Goal: Task Accomplishment & Management: Use online tool/utility

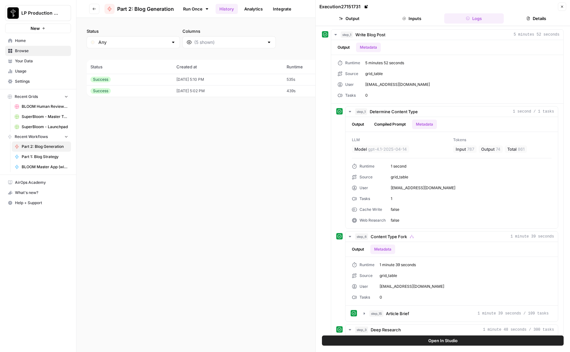
scroll to position [447, 0]
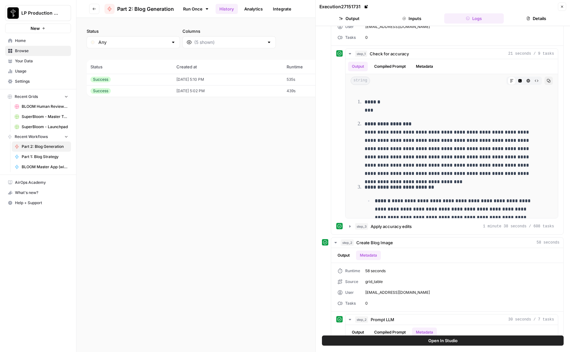
click at [327, 133] on div "**********" at bounding box center [443, 103] width 242 height 264
click at [307, 3] on div "Run Once History Analytics Integrate" at bounding box center [328, 9] width 299 height 12
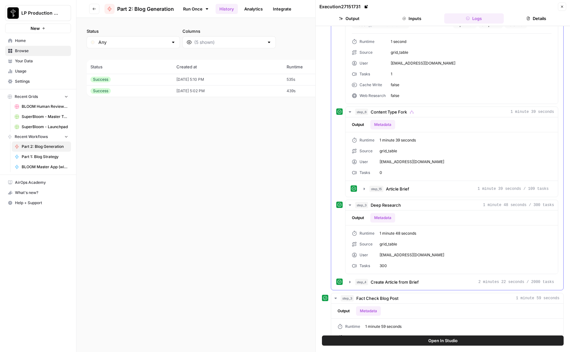
scroll to position [0, 0]
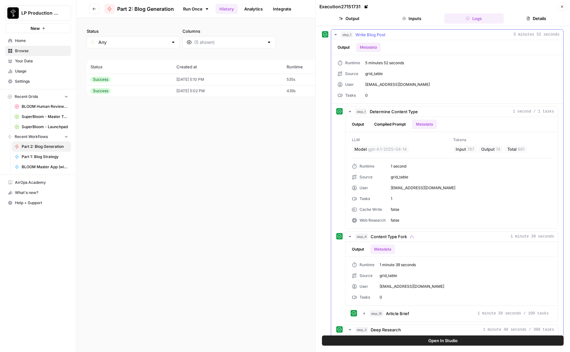
click at [334, 33] on icon "button" at bounding box center [335, 34] width 5 height 5
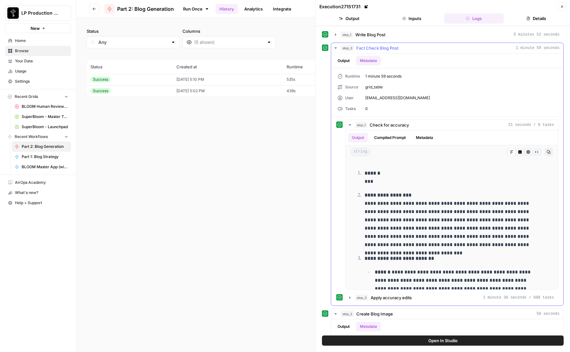
click at [337, 47] on icon "button" at bounding box center [335, 48] width 5 height 5
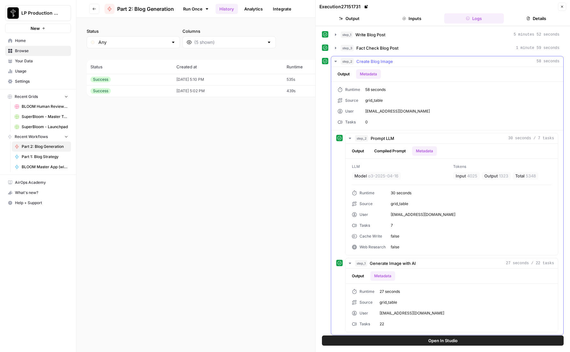
click at [335, 60] on icon "button" at bounding box center [335, 61] width 5 height 5
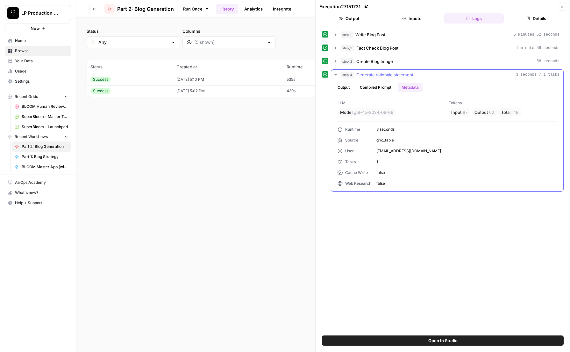
click at [335, 74] on icon "button" at bounding box center [335, 74] width 2 height 1
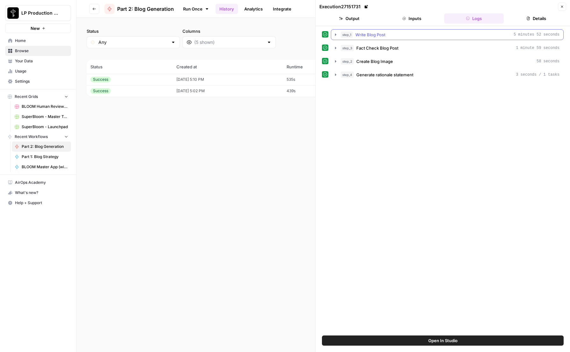
click at [334, 32] on icon "button" at bounding box center [335, 34] width 5 height 5
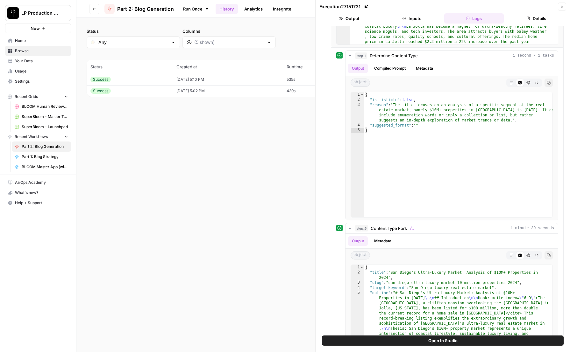
scroll to position [87, 0]
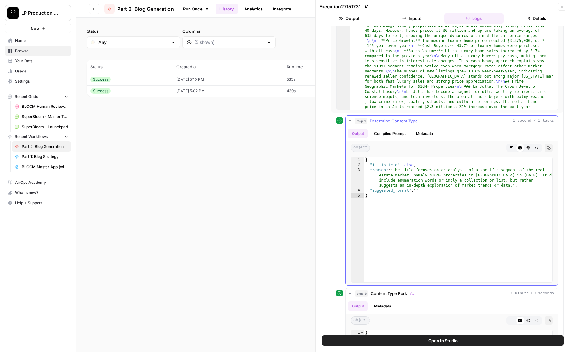
click at [427, 131] on button "Metadata" at bounding box center [424, 134] width 25 height 10
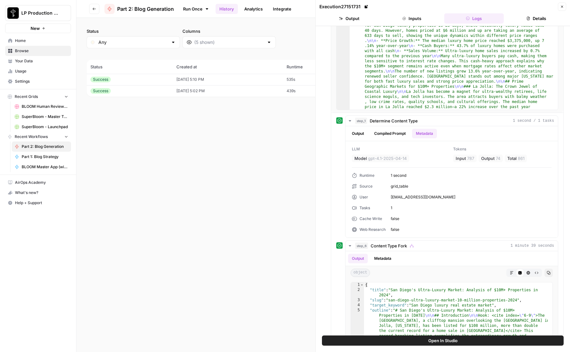
scroll to position [0, 0]
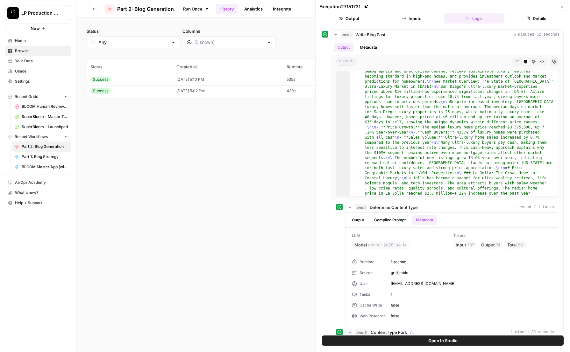
click at [540, 16] on button "Details" at bounding box center [536, 18] width 60 height 10
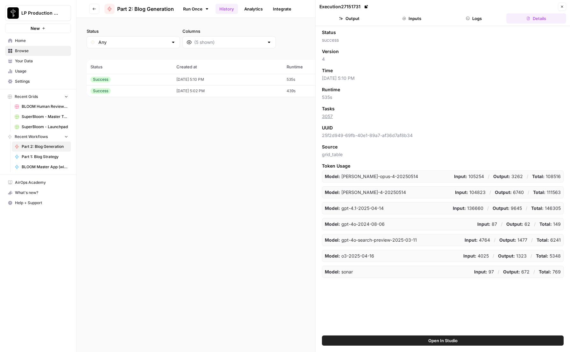
click at [241, 94] on td "[DATE] 5:02 PM" at bounding box center [228, 90] width 110 height 11
click at [244, 79] on td "[DATE] 5:10 PM" at bounding box center [228, 79] width 110 height 11
click at [473, 18] on button "Logs" at bounding box center [474, 18] width 60 height 10
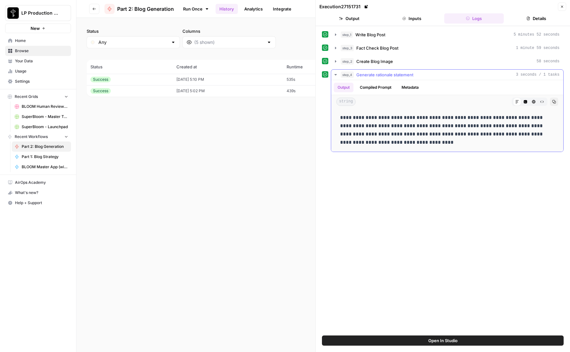
drag, startPoint x: 334, startPoint y: 74, endPoint x: 335, endPoint y: 52, distance: 22.3
click at [334, 74] on icon "button" at bounding box center [335, 74] width 5 height 5
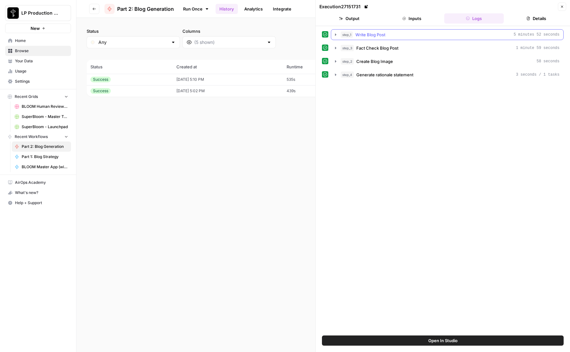
click at [333, 31] on button "step_1 Write Blog Post 5 minutes 52 seconds" at bounding box center [447, 35] width 232 height 10
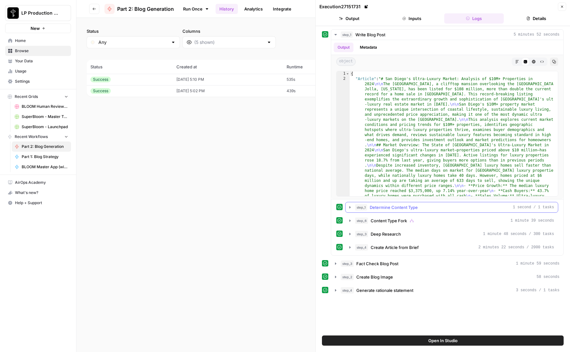
click at [349, 207] on icon "button" at bounding box center [349, 207] width 1 height 2
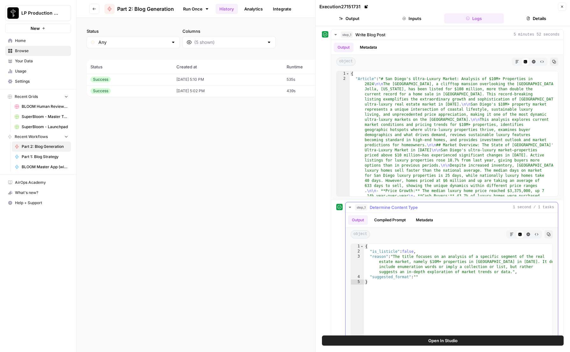
click at [436, 217] on button "Metadata" at bounding box center [424, 220] width 25 height 10
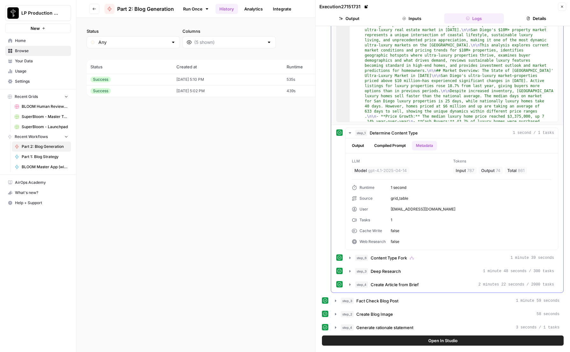
scroll to position [75, 0]
click at [350, 257] on icon "button" at bounding box center [349, 257] width 5 height 5
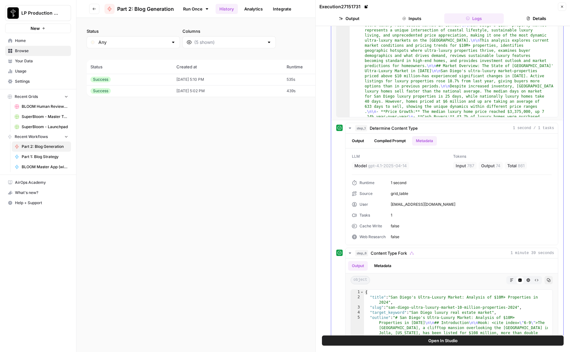
scroll to position [83, 0]
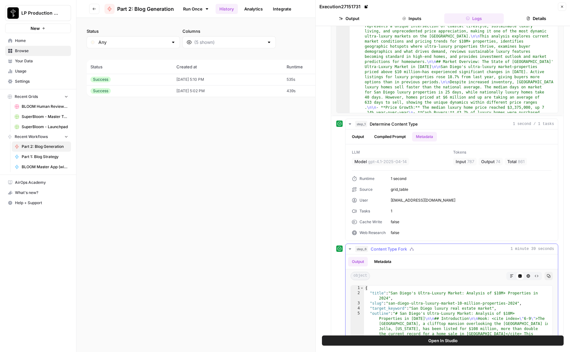
click at [381, 263] on button "Metadata" at bounding box center [382, 262] width 25 height 10
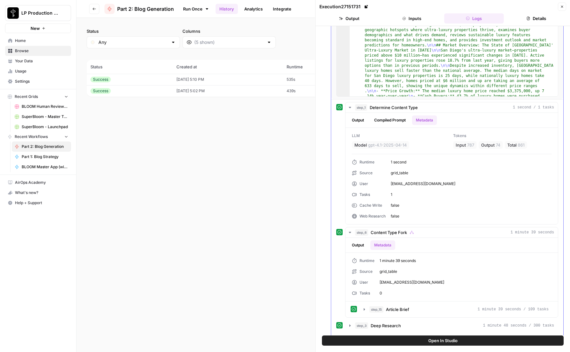
scroll to position [155, 0]
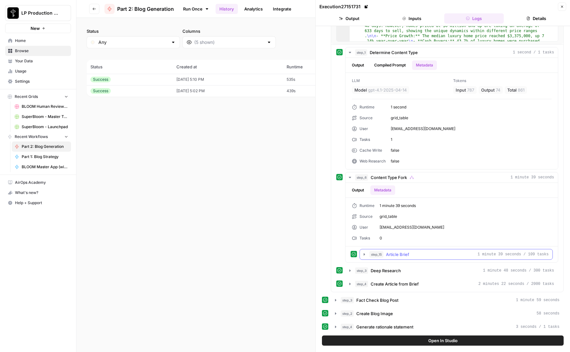
click at [364, 256] on icon "button" at bounding box center [364, 254] width 5 height 5
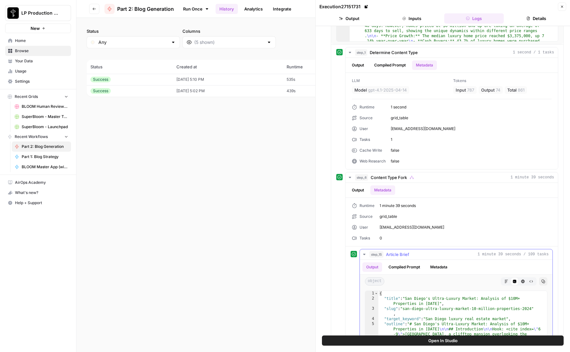
click at [436, 265] on button "Metadata" at bounding box center [438, 268] width 25 height 10
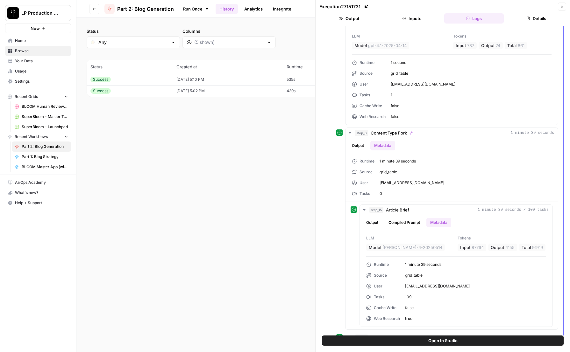
scroll to position [276, 0]
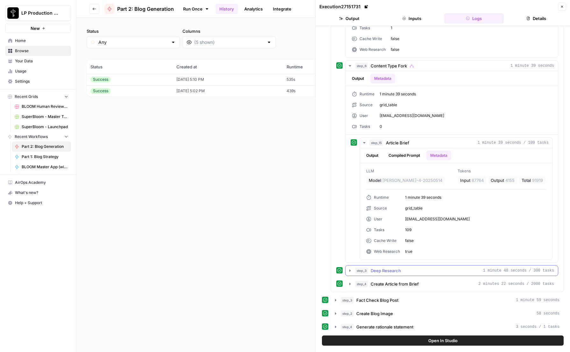
click at [351, 269] on icon "button" at bounding box center [349, 270] width 5 height 5
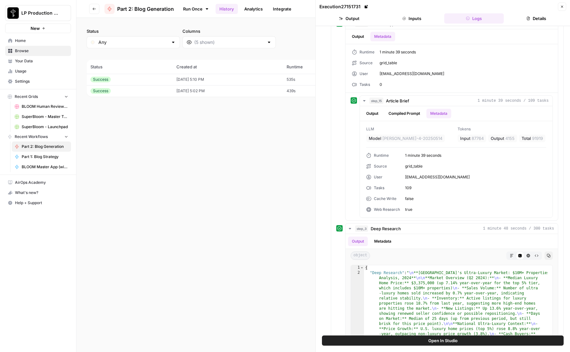
scroll to position [313, 0]
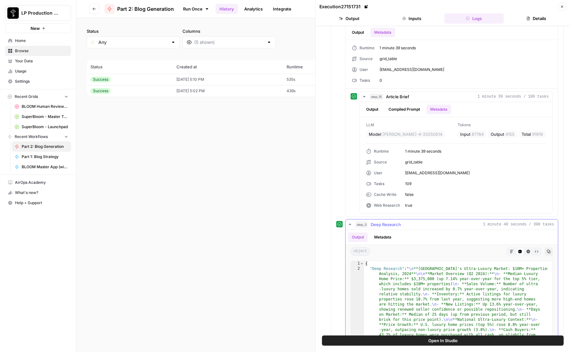
click at [389, 242] on button "Metadata" at bounding box center [382, 238] width 25 height 10
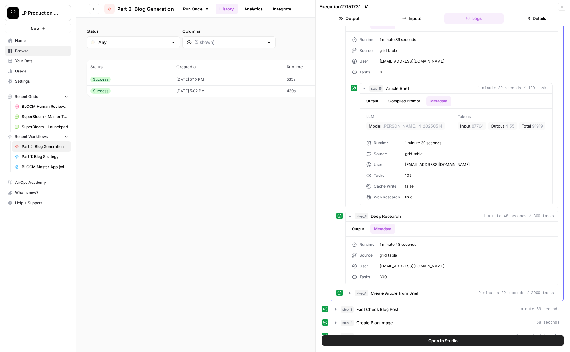
scroll to position [340, 0]
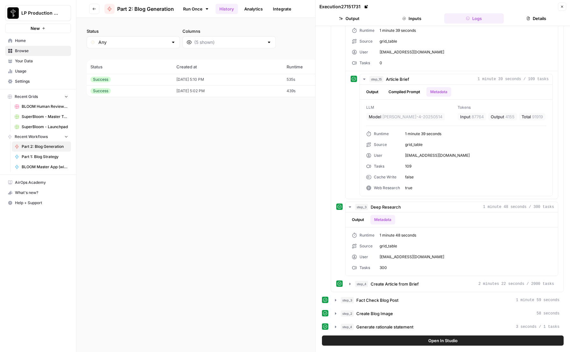
click at [349, 284] on icon "button" at bounding box center [349, 284] width 5 height 5
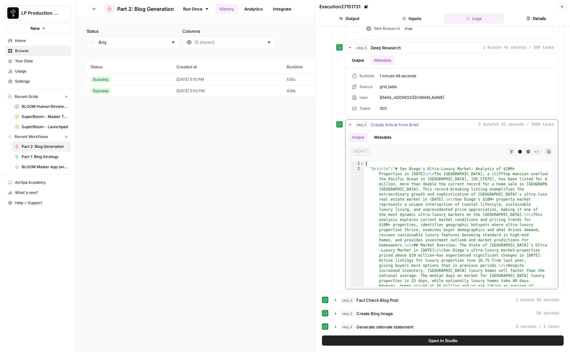
click at [392, 140] on button "Metadata" at bounding box center [382, 138] width 25 height 10
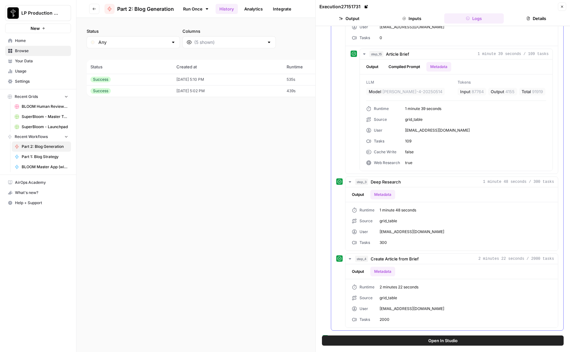
scroll to position [404, 0]
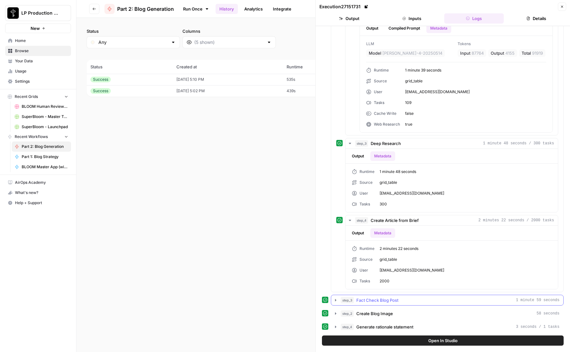
click at [335, 299] on icon "button" at bounding box center [335, 300] width 5 height 5
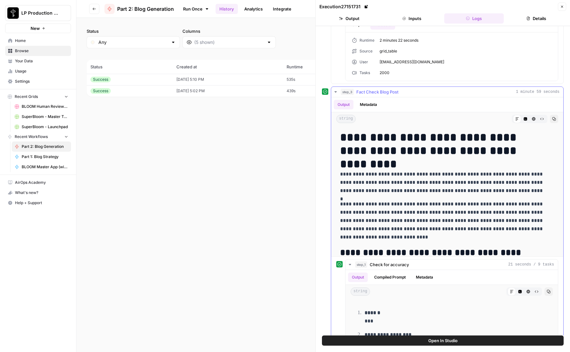
scroll to position [607, 0]
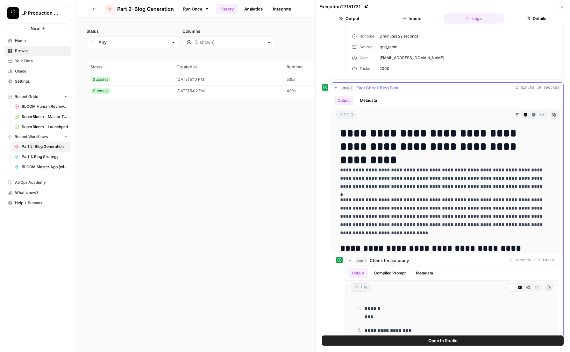
click at [373, 105] on button "Metadata" at bounding box center [368, 101] width 25 height 10
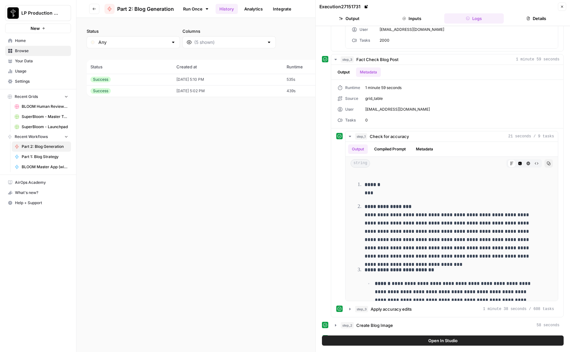
scroll to position [656, 0]
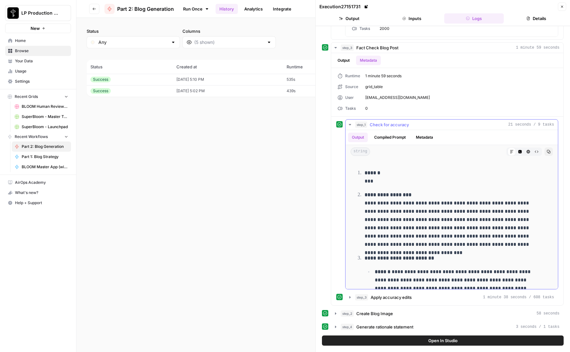
click at [436, 135] on button "Metadata" at bounding box center [424, 138] width 25 height 10
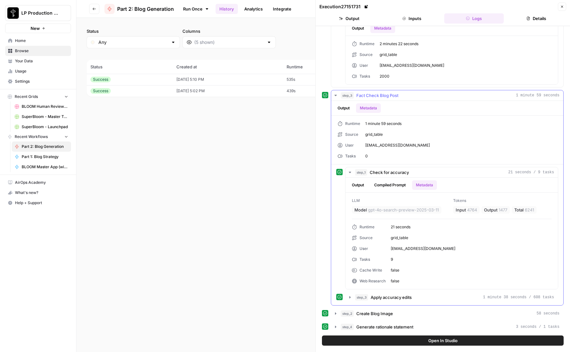
scroll to position [609, 0]
click at [349, 296] on icon "button" at bounding box center [349, 297] width 5 height 5
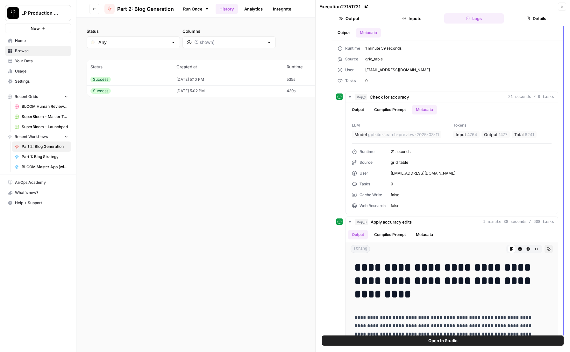
scroll to position [768, 0]
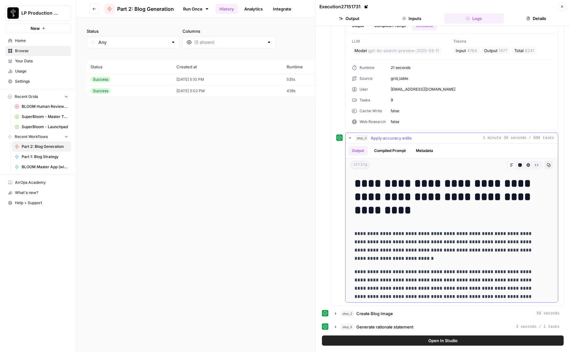
click at [419, 151] on button "Metadata" at bounding box center [424, 151] width 25 height 10
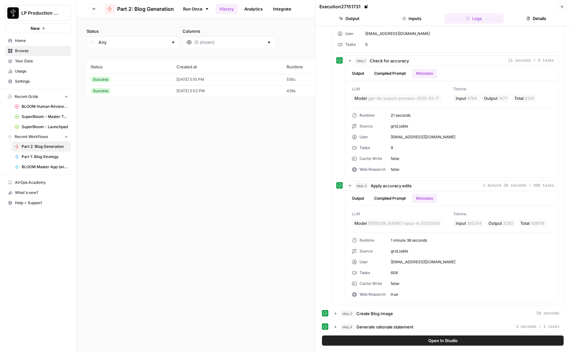
click at [324, 146] on div "step_3 Fact Check Blog Post 1 minute 59 seconds Output Metadata Runtime 1 minut…" at bounding box center [443, 142] width 242 height 328
click at [335, 314] on icon "button" at bounding box center [335, 314] width 1 height 2
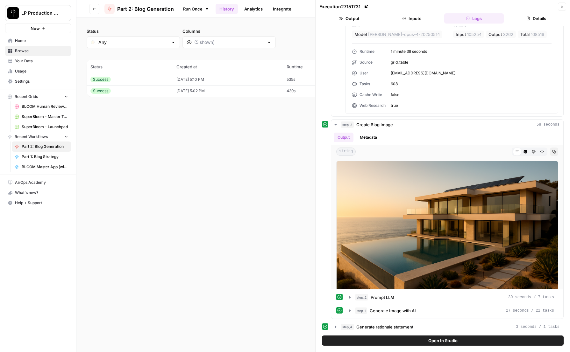
scroll to position [909, 0]
click at [348, 296] on icon "button" at bounding box center [349, 297] width 5 height 5
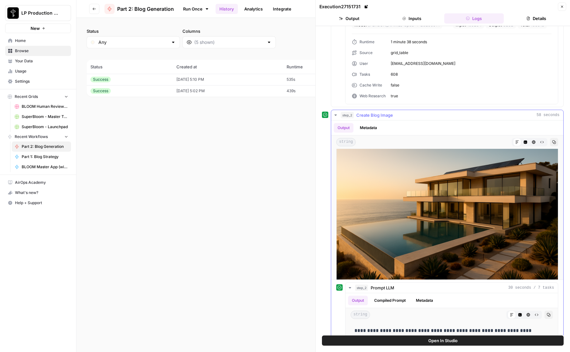
scroll to position [12, 0]
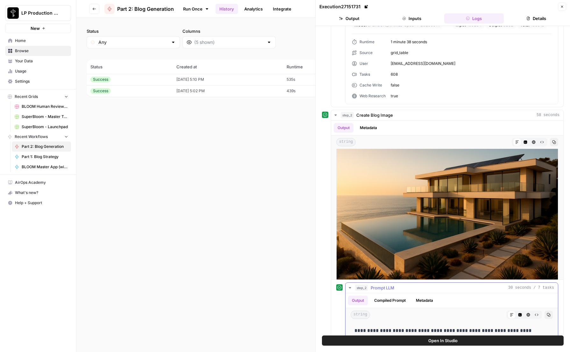
click at [436, 306] on button "Metadata" at bounding box center [424, 301] width 25 height 10
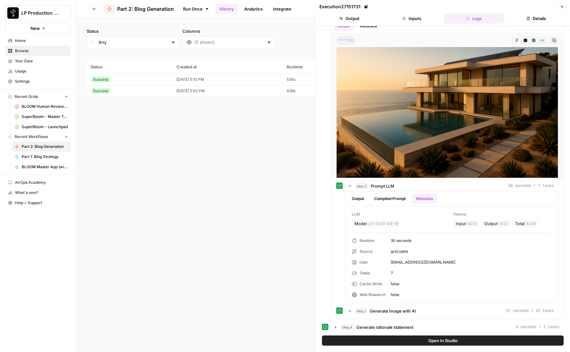
scroll to position [1021, 0]
click at [350, 311] on icon "button" at bounding box center [349, 311] width 1 height 2
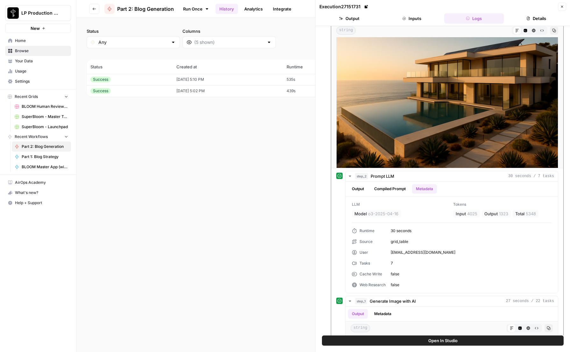
scroll to position [1181, 0]
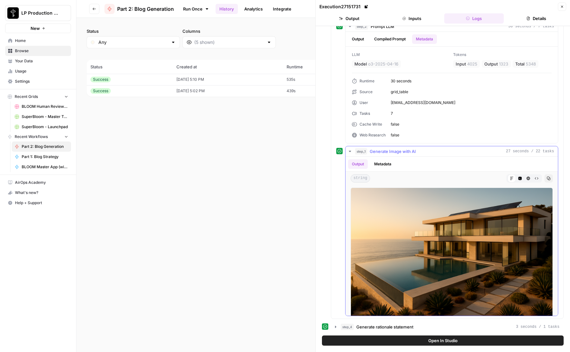
click at [378, 167] on button "Metadata" at bounding box center [382, 164] width 25 height 10
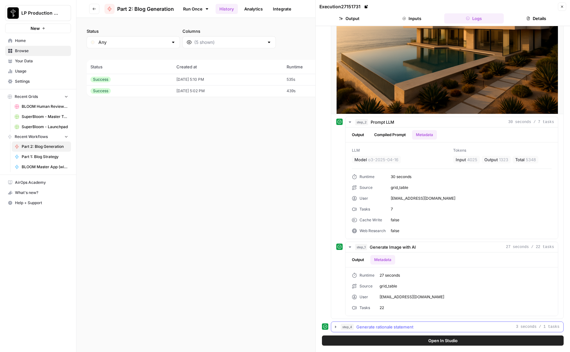
click at [335, 326] on icon "button" at bounding box center [335, 327] width 5 height 5
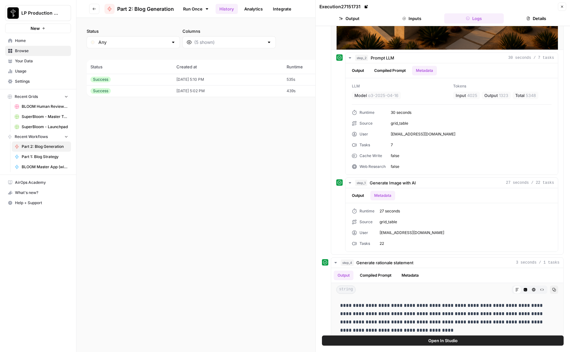
scroll to position [1157, 0]
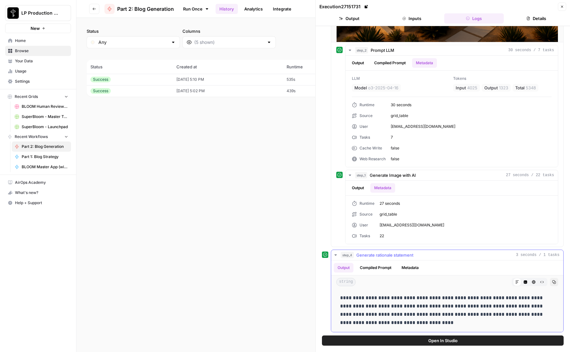
click at [407, 269] on button "Metadata" at bounding box center [410, 268] width 25 height 10
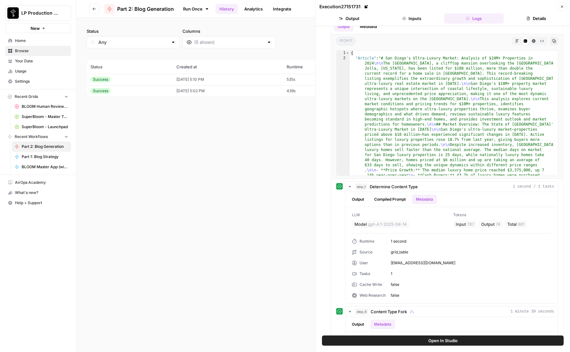
scroll to position [0, 0]
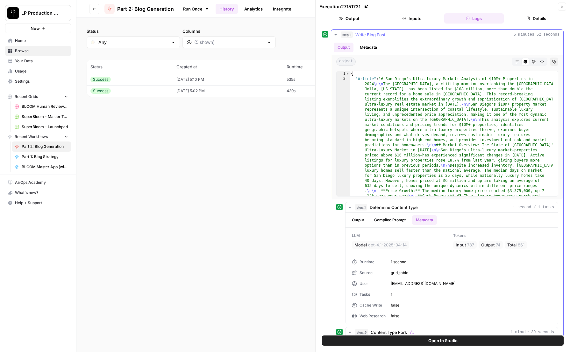
click at [369, 49] on button "Metadata" at bounding box center [368, 48] width 25 height 10
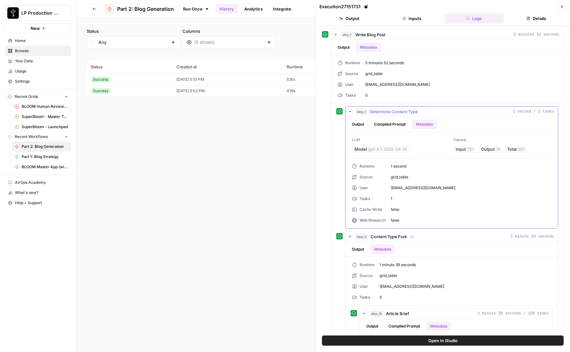
click at [350, 109] on icon "button" at bounding box center [349, 111] width 5 height 5
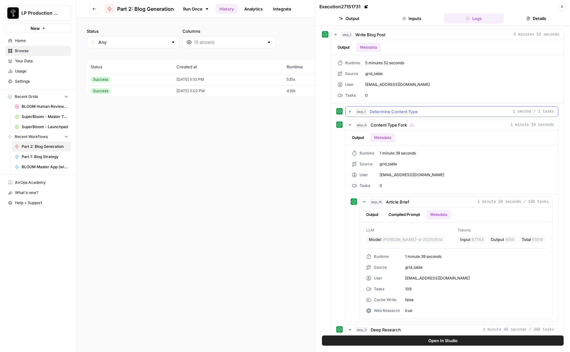
click at [350, 109] on icon "button" at bounding box center [349, 111] width 5 height 5
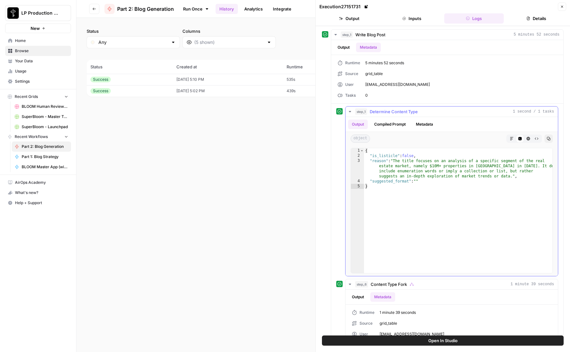
click at [423, 125] on button "Metadata" at bounding box center [424, 125] width 25 height 10
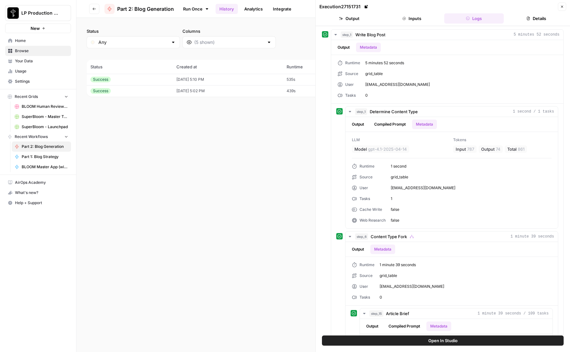
click at [324, 184] on div "step_1 Write Blog Post 5 minutes 52 seconds Output Metadata Runtime 5 minutes 5…" at bounding box center [443, 309] width 242 height 561
click at [351, 110] on icon "button" at bounding box center [349, 111] width 5 height 5
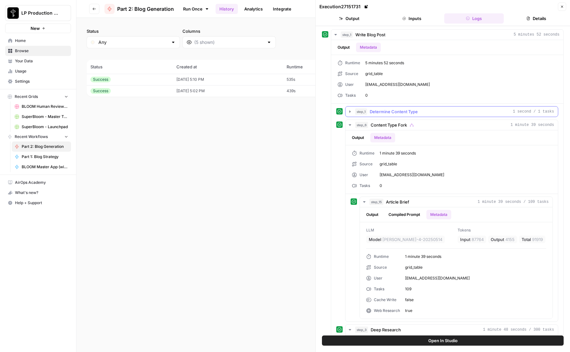
click at [350, 110] on icon "button" at bounding box center [349, 111] width 5 height 5
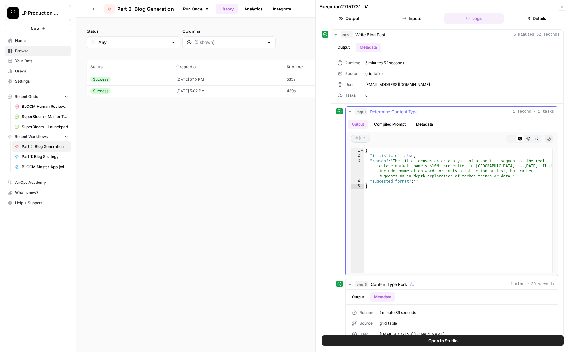
click at [421, 124] on button "Metadata" at bounding box center [424, 125] width 25 height 10
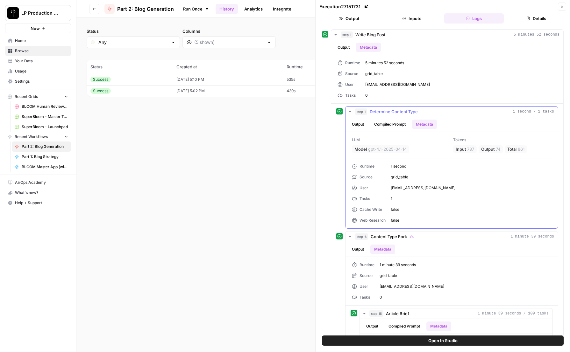
click at [349, 111] on icon "button" at bounding box center [349, 111] width 5 height 5
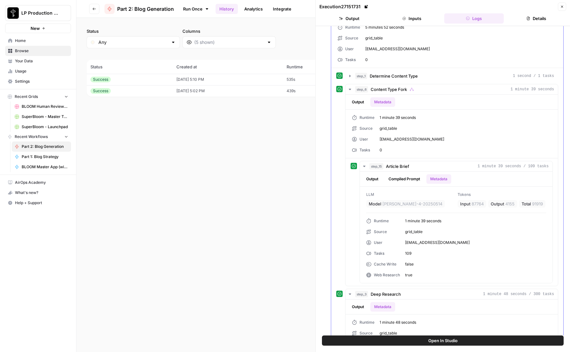
scroll to position [44, 0]
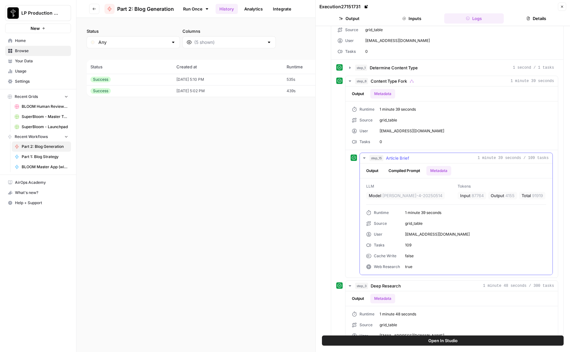
click at [364, 158] on icon "button" at bounding box center [364, 158] width 5 height 5
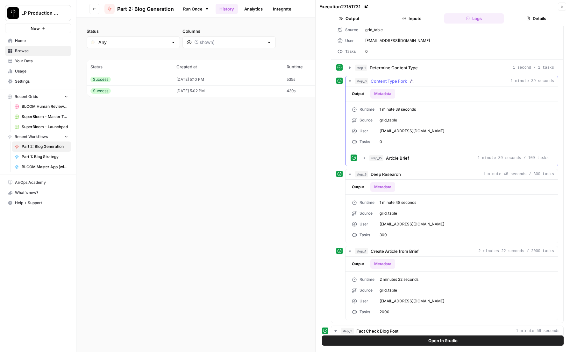
click at [349, 81] on icon "button" at bounding box center [349, 81] width 5 height 5
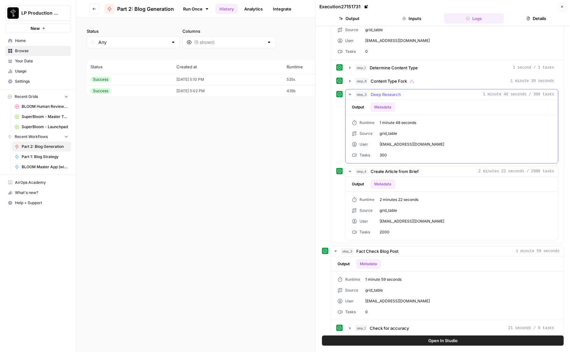
click at [348, 94] on icon "button" at bounding box center [349, 94] width 5 height 5
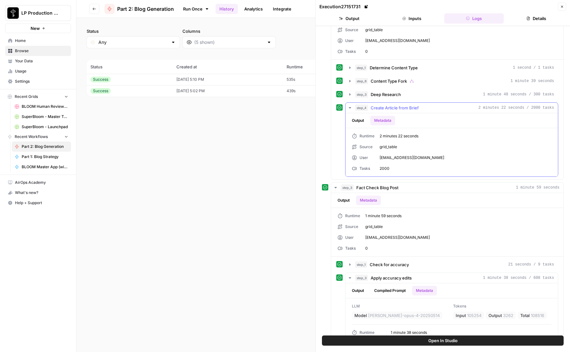
click at [349, 107] on icon "button" at bounding box center [350, 107] width 2 height 1
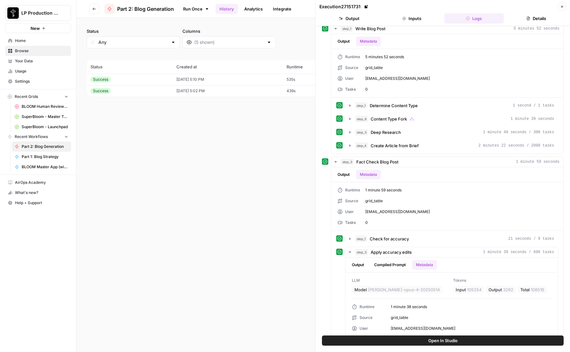
scroll to position [0, 0]
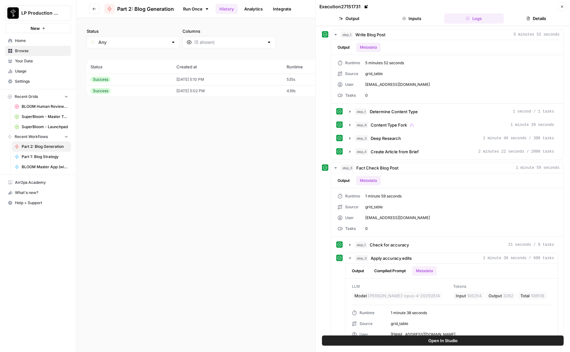
click at [323, 115] on div "step_1 Write Blog Post 5 minutes 52 seconds Output Metadata Runtime 5 minutes 5…" at bounding box center [443, 94] width 242 height 131
click at [324, 112] on div "step_1 Write Blog Post 5 minutes 52 seconds Output Metadata Runtime 5 minutes 5…" at bounding box center [443, 94] width 242 height 131
click at [335, 34] on icon "button" at bounding box center [335, 34] width 5 height 5
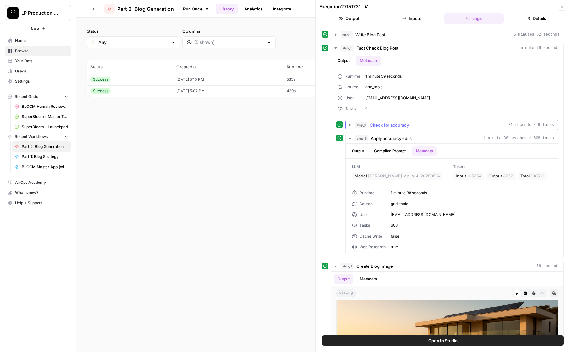
click at [349, 125] on icon "button" at bounding box center [349, 125] width 5 height 5
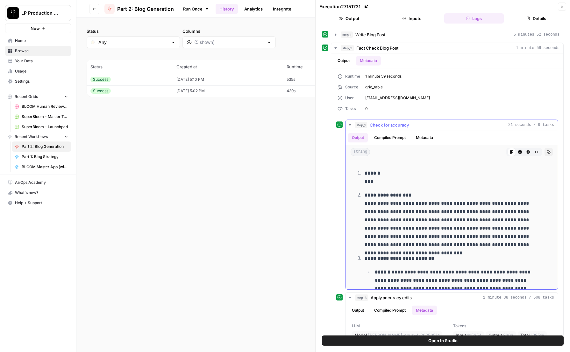
click at [424, 136] on button "Metadata" at bounding box center [424, 138] width 25 height 10
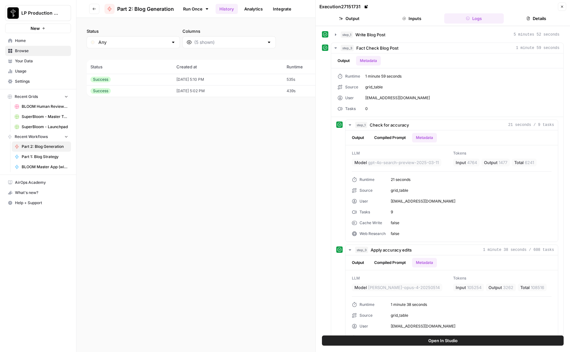
scroll to position [23, 0]
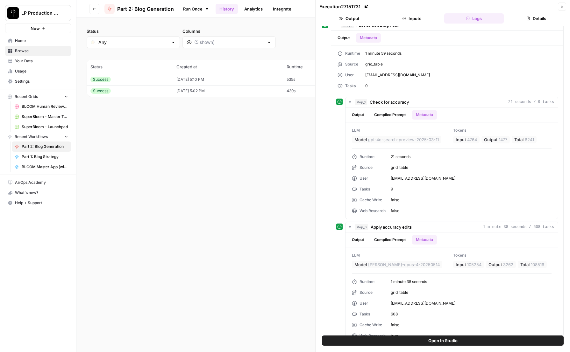
click at [327, 147] on div "step_3 Fact Check Blog Post 1 minute 59 seconds Output Metadata Runtime 1 minut…" at bounding box center [443, 184] width 242 height 328
click at [349, 101] on icon "button" at bounding box center [349, 102] width 5 height 5
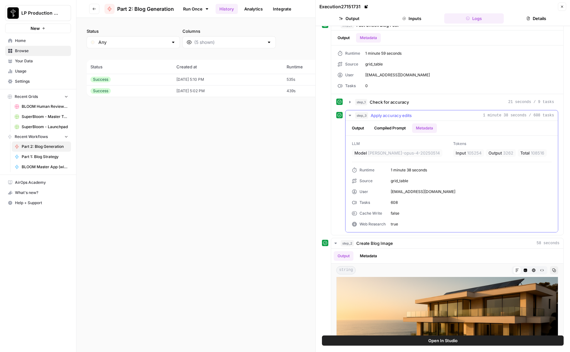
click at [350, 116] on icon "button" at bounding box center [350, 115] width 2 height 1
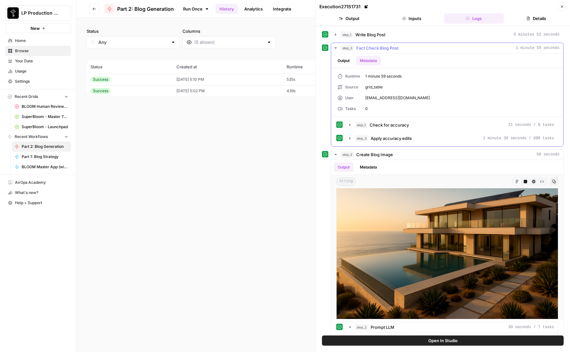
scroll to position [4, 0]
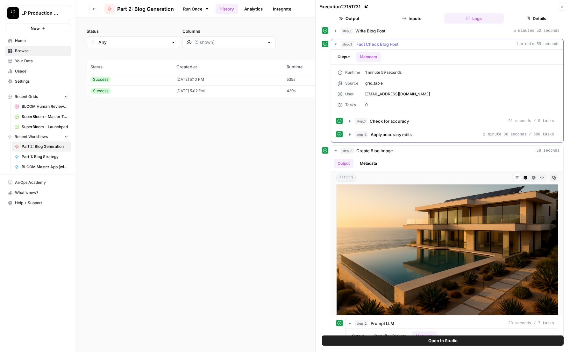
click at [335, 43] on icon "button" at bounding box center [335, 44] width 5 height 5
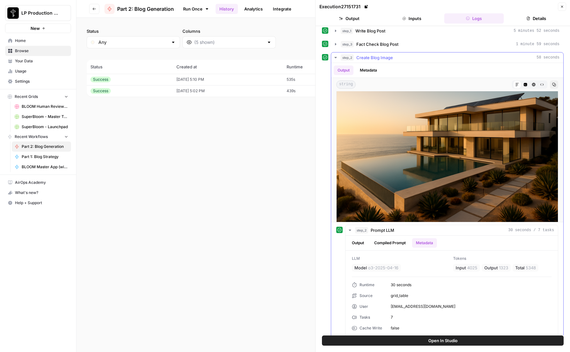
click at [379, 70] on button "Metadata" at bounding box center [368, 71] width 25 height 10
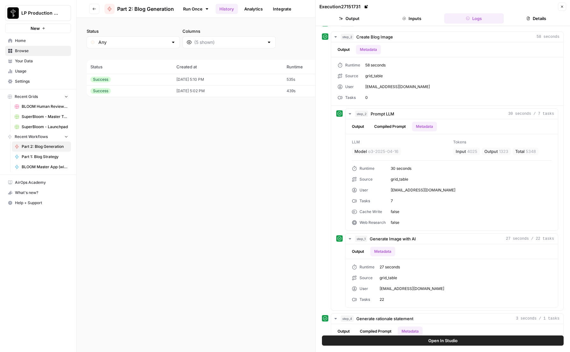
scroll to position [12, 0]
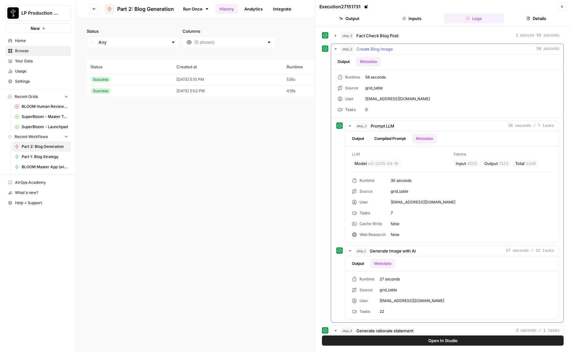
click at [335, 47] on icon "button" at bounding box center [335, 48] width 5 height 5
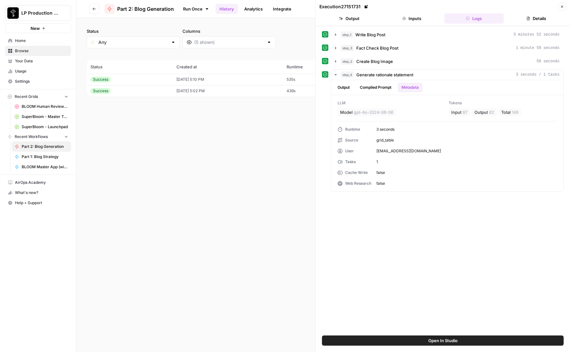
click at [464, 244] on div "step_1 Write Blog Post 5 minutes 52 seconds step_3 Fact Check Blog Post 1 minut…" at bounding box center [443, 180] width 242 height 303
click at [335, 72] on icon "button" at bounding box center [335, 74] width 5 height 5
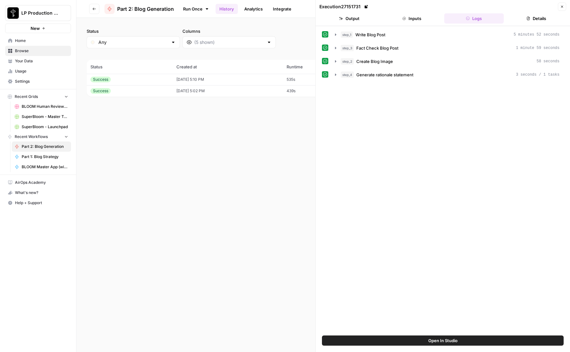
click at [535, 16] on button "Details" at bounding box center [536, 18] width 60 height 10
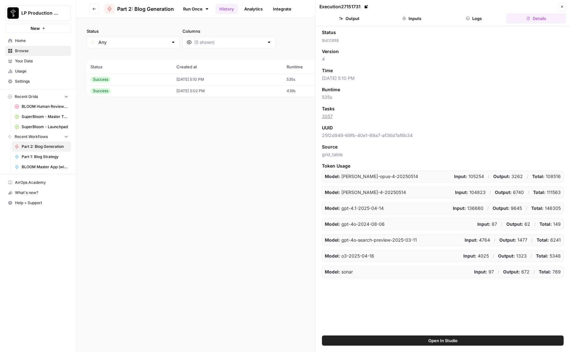
click at [502, 318] on div "Status success Version 4 Time [DATE] 5:10 PM Runtime 535s Tasks 3057 UUID 25f2d…" at bounding box center [442, 181] width 254 height 310
click at [225, 92] on td "[DATE] 5:02 PM" at bounding box center [228, 90] width 110 height 11
click at [227, 80] on td "[DATE] 5:10 PM" at bounding box center [228, 79] width 110 height 11
click at [228, 95] on td "[DATE] 5:02 PM" at bounding box center [228, 90] width 110 height 11
drag, startPoint x: 352, startPoint y: 204, endPoint x: 375, endPoint y: 212, distance: 23.8
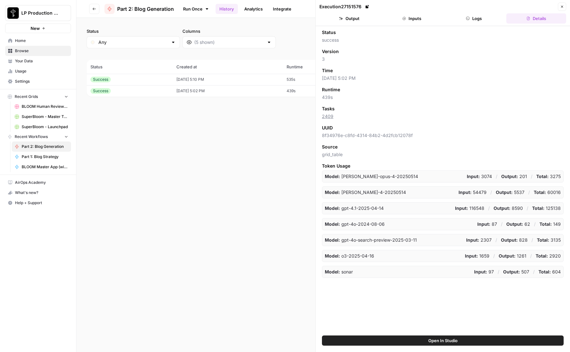
click at [352, 205] on div "Model: gpt-4.1-2025-04-14 Input: 116548 / Output: 8590 / Total: 125138" at bounding box center [443, 208] width 242 height 12
drag, startPoint x: 391, startPoint y: 210, endPoint x: 428, endPoint y: 209, distance: 37.2
click at [391, 210] on div "Model: gpt-4.1-2025-04-14 Input: 116548 / Output: 8590 / Total: 125138" at bounding box center [443, 208] width 242 height 12
click at [468, 206] on strong "Input:" at bounding box center [461, 208] width 13 height 5
drag, startPoint x: 471, startPoint y: 209, endPoint x: 515, endPoint y: 211, distance: 44.6
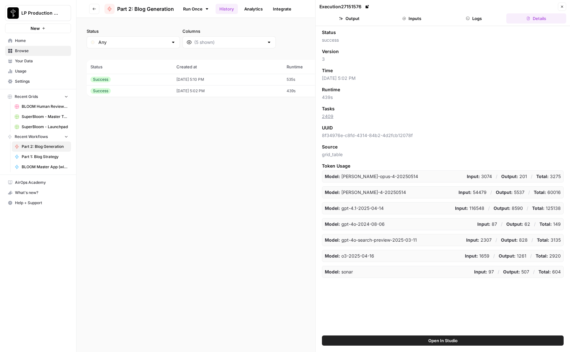
click at [472, 209] on p "Input: 116548" at bounding box center [469, 208] width 29 height 6
drag, startPoint x: 527, startPoint y: 208, endPoint x: 505, endPoint y: 208, distance: 22.3
click at [526, 207] on div "Input: 116548 / Output: 8590 / Total: 125138" at bounding box center [508, 208] width 106 height 6
click at [402, 205] on div "Model: gpt-4.1-2025-04-14 Input: 116548 / Output: 8590 / Total: 125138" at bounding box center [443, 208] width 242 height 12
click at [367, 208] on p "Model: gpt-4.1-2025-04-14" at bounding box center [354, 208] width 59 height 6
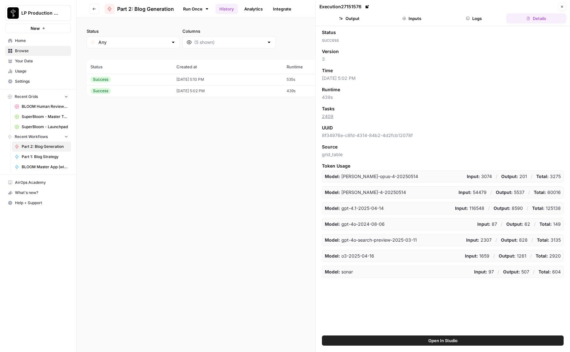
click at [390, 211] on div "Model: gpt-4.1-2025-04-14 Input: 116548 / Output: 8590 / Total: 125138" at bounding box center [443, 208] width 242 height 12
click at [328, 115] on link "2409" at bounding box center [327, 116] width 11 height 5
click at [365, 208] on p "Model: gpt-4.1-2025-04-14" at bounding box center [354, 208] width 59 height 6
click at [342, 208] on p "Model: gpt-4.1-2025-04-14" at bounding box center [354, 208] width 59 height 6
click at [479, 18] on button "Logs" at bounding box center [474, 18] width 60 height 10
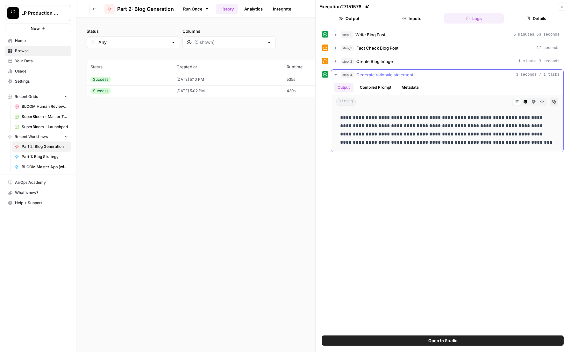
click at [333, 74] on icon "button" at bounding box center [335, 74] width 5 height 5
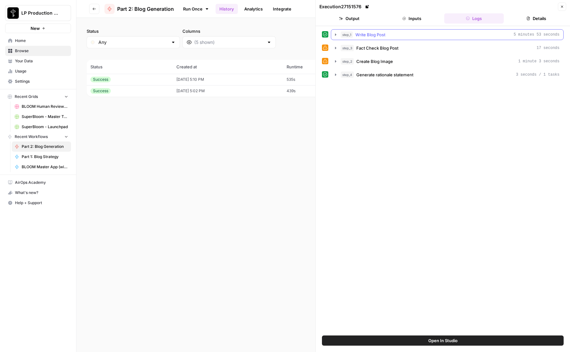
click at [334, 32] on icon "button" at bounding box center [335, 34] width 5 height 5
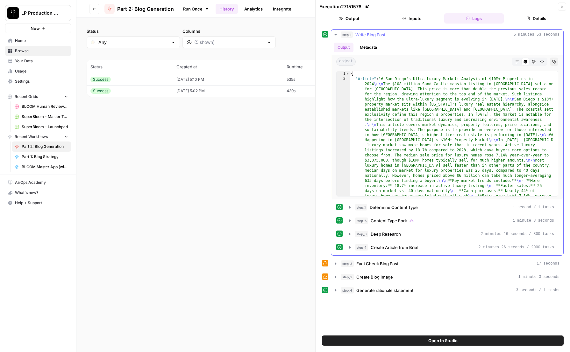
click at [368, 47] on button "Metadata" at bounding box center [368, 48] width 25 height 10
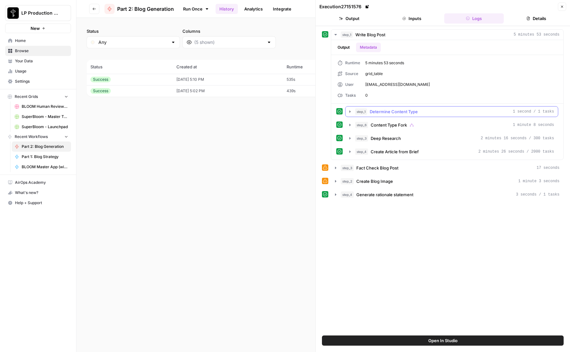
click at [348, 112] on icon "button" at bounding box center [349, 111] width 5 height 5
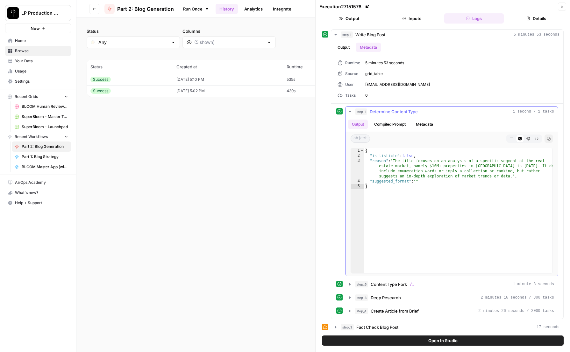
click at [423, 123] on button "Metadata" at bounding box center [424, 125] width 25 height 10
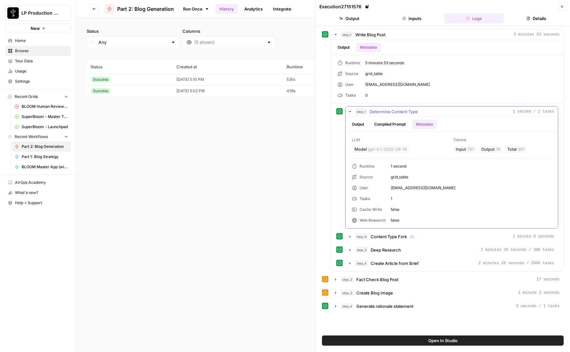
click at [370, 193] on div "Runtime 1 second Source grid_table User [EMAIL_ADDRESS][DOMAIN_NAME] Tasks 1 Ca…" at bounding box center [452, 194] width 200 height 60
click at [351, 238] on icon "button" at bounding box center [349, 236] width 5 height 5
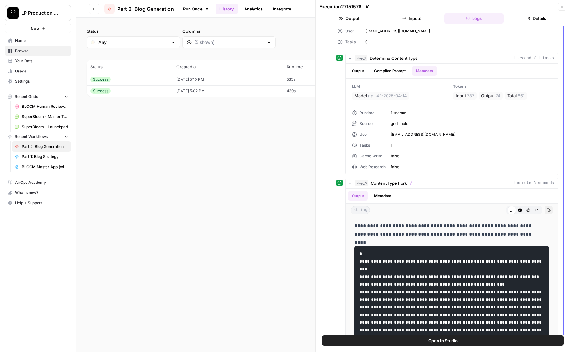
scroll to position [49, 0]
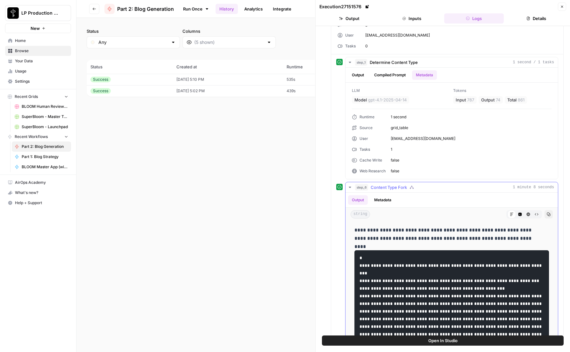
click at [382, 201] on button "Metadata" at bounding box center [382, 200] width 25 height 10
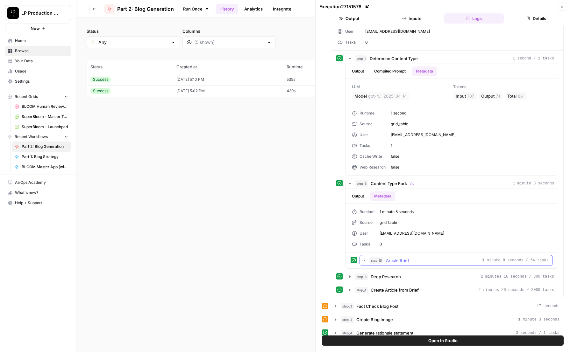
click at [364, 262] on icon "button" at bounding box center [364, 260] width 5 height 5
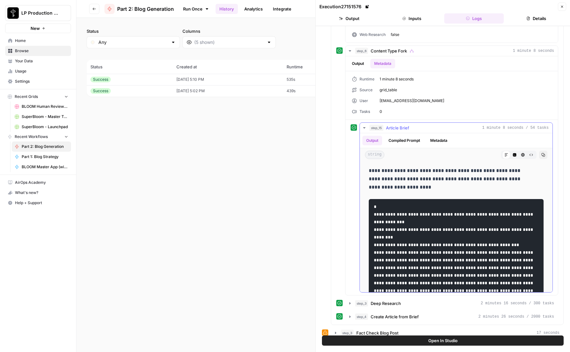
click at [438, 138] on button "Metadata" at bounding box center [438, 141] width 25 height 10
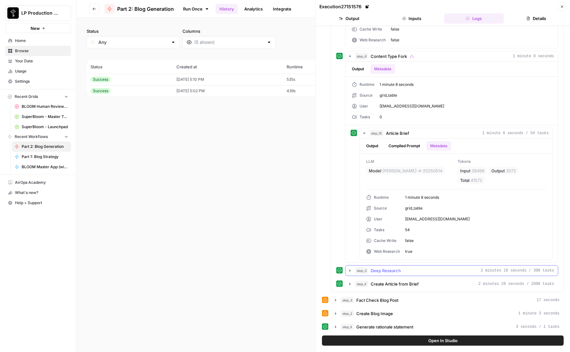
click at [348, 270] on icon "button" at bounding box center [349, 270] width 5 height 5
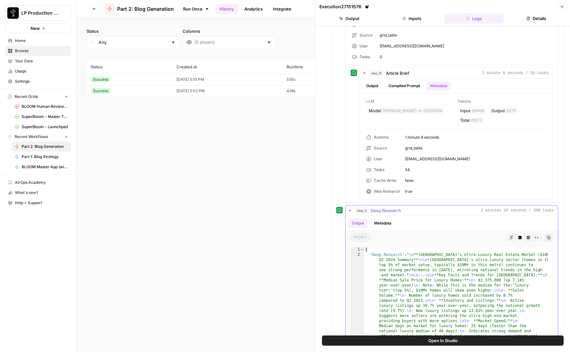
scroll to position [245, 0]
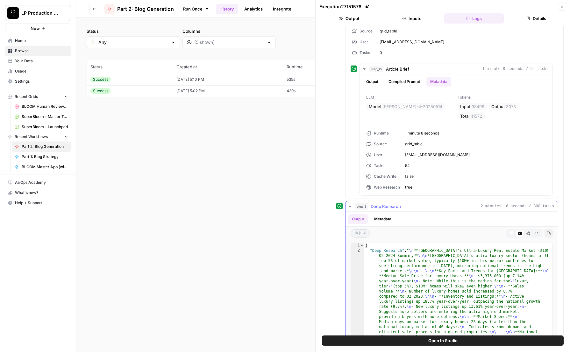
click at [377, 213] on div "Output Metadata" at bounding box center [451, 219] width 212 height 15
click at [392, 214] on div "Output Metadata" at bounding box center [451, 219] width 212 height 15
click at [386, 220] on button "Metadata" at bounding box center [382, 220] width 25 height 10
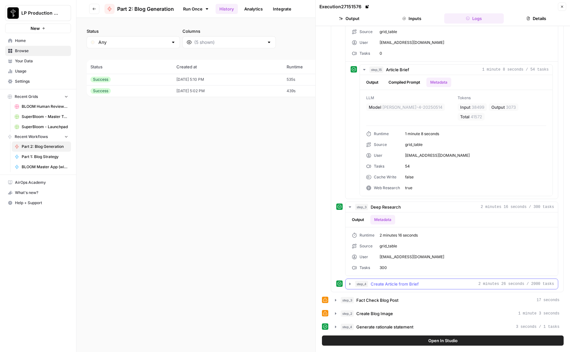
click at [351, 286] on icon "button" at bounding box center [349, 284] width 5 height 5
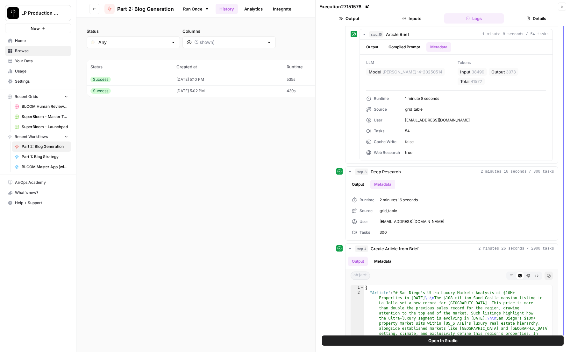
scroll to position [380, 0]
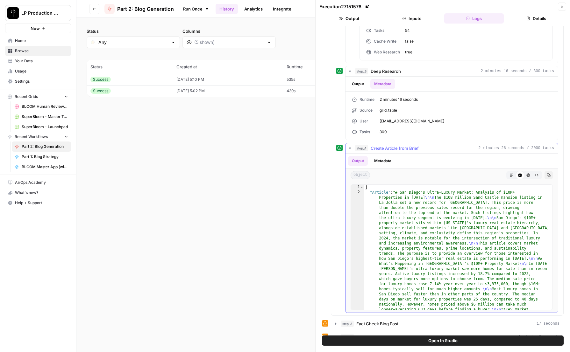
click at [388, 159] on button "Metadata" at bounding box center [382, 161] width 25 height 10
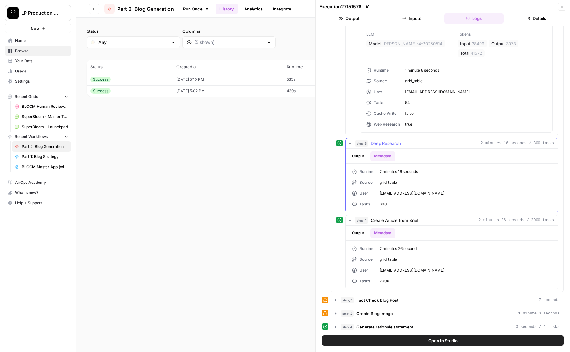
scroll to position [308, 0]
click at [383, 256] on div "Runtime 2 minutes 26 seconds Source grid_table User [EMAIL_ADDRESS][DOMAIN_NAME…" at bounding box center [452, 265] width 200 height 38
drag, startPoint x: 382, startPoint y: 271, endPoint x: 384, endPoint y: 277, distance: 6.3
click at [382, 271] on span "[EMAIL_ADDRESS][DOMAIN_NAME]" at bounding box center [465, 271] width 172 height 6
click at [385, 279] on span "2000" at bounding box center [465, 282] width 172 height 6
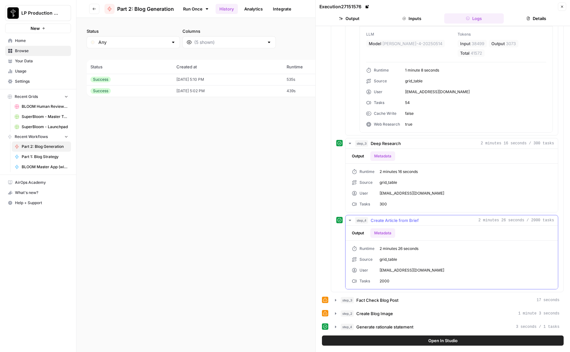
click at [397, 259] on span "grid_table" at bounding box center [465, 260] width 172 height 6
click at [383, 273] on div "Runtime 2 minutes 26 seconds Source grid_table User [EMAIL_ADDRESS][DOMAIN_NAME…" at bounding box center [452, 265] width 200 height 38
click at [384, 281] on span "2000" at bounding box center [465, 282] width 172 height 6
click at [400, 267] on div "Runtime 2 minutes 26 seconds Source grid_table User [EMAIL_ADDRESS][DOMAIN_NAME…" at bounding box center [452, 265] width 200 height 38
click at [383, 256] on div "Runtime 2 minutes 26 seconds Source grid_table User [EMAIL_ADDRESS][DOMAIN_NAME…" at bounding box center [452, 265] width 200 height 38
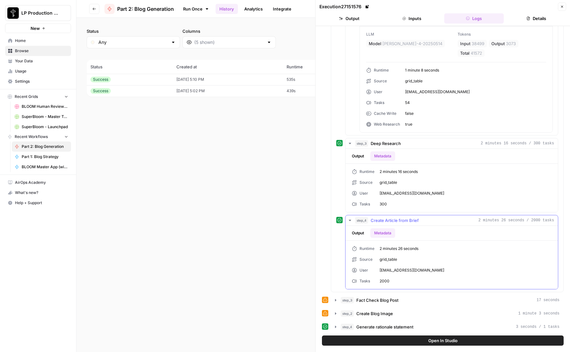
click at [363, 261] on div "Source" at bounding box center [363, 260] width 23 height 6
click at [336, 302] on icon "button" at bounding box center [335, 300] width 5 height 5
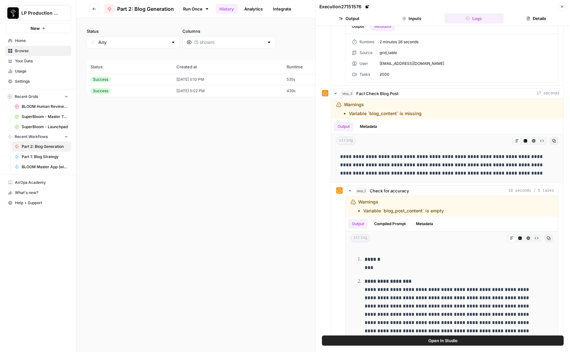
scroll to position [528, 0]
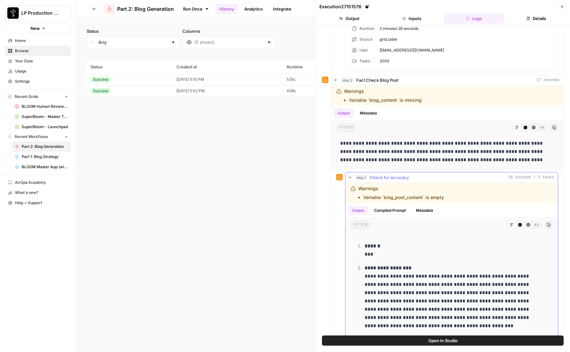
click at [399, 210] on button "Compiled Prompt" at bounding box center [389, 211] width 39 height 10
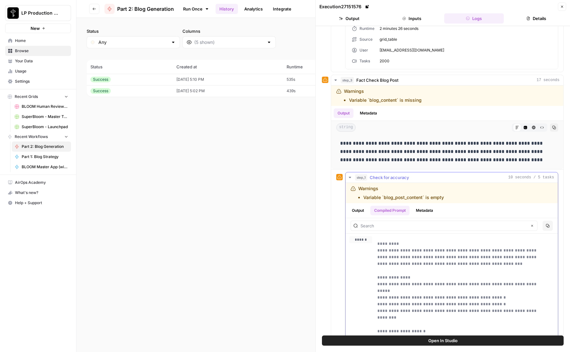
click at [432, 210] on button "Metadata" at bounding box center [424, 211] width 25 height 10
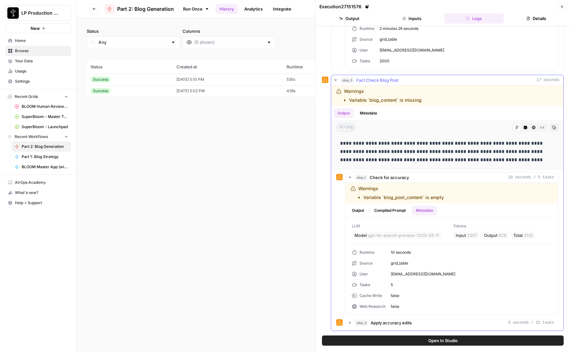
click at [368, 114] on button "Metadata" at bounding box center [368, 114] width 25 height 10
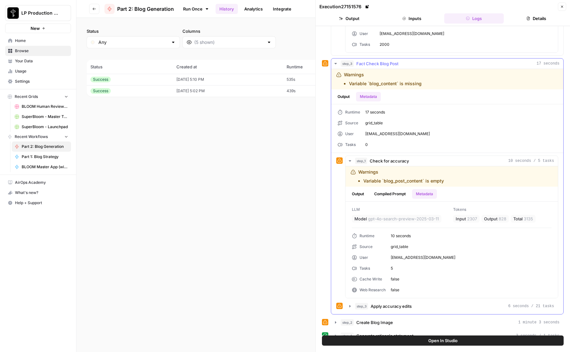
scroll to position [554, 0]
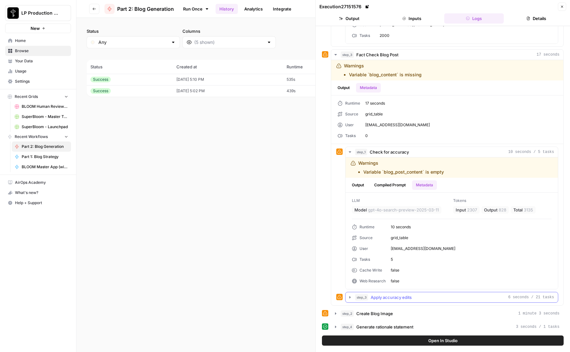
click at [349, 297] on icon "button" at bounding box center [349, 297] width 1 height 2
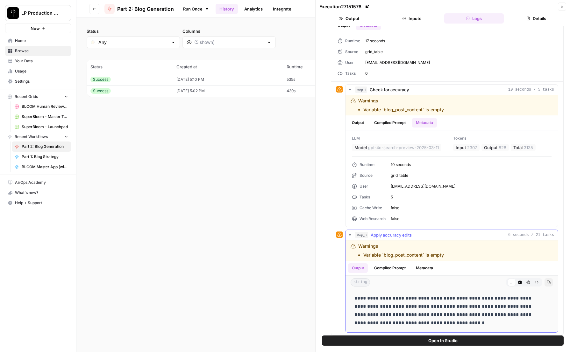
scroll to position [646, 0]
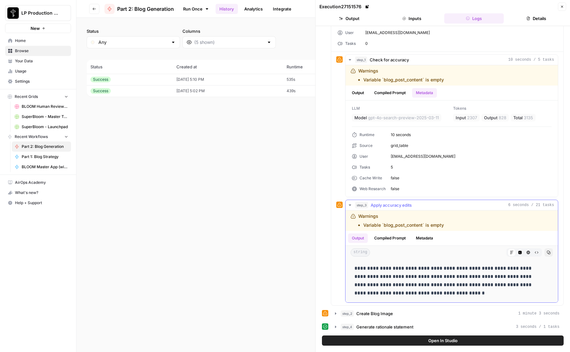
click at [427, 240] on button "Metadata" at bounding box center [424, 239] width 25 height 10
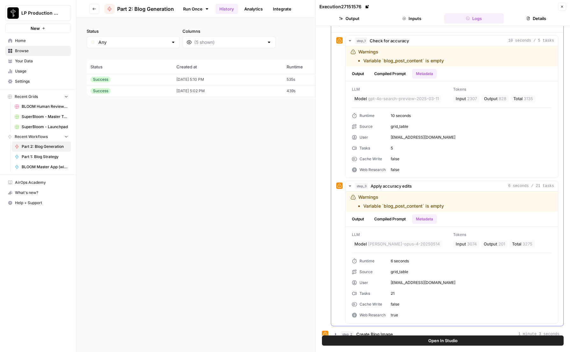
scroll to position [686, 0]
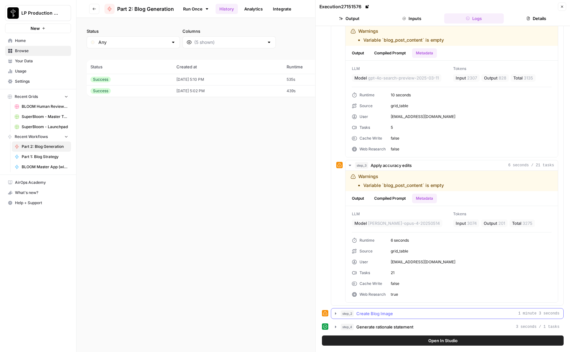
click at [335, 314] on icon "button" at bounding box center [335, 314] width 1 height 2
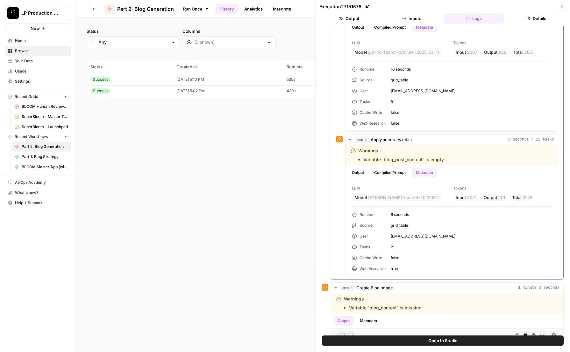
scroll to position [769, 0]
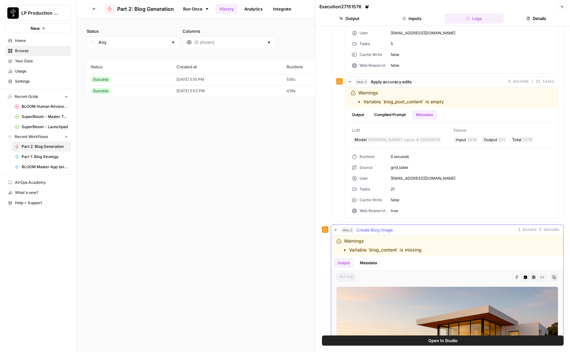
click at [372, 265] on button "Metadata" at bounding box center [368, 263] width 25 height 10
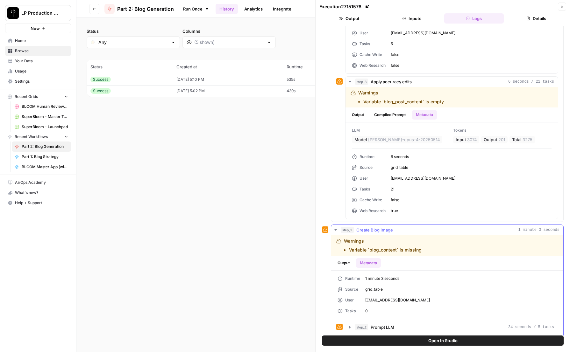
scroll to position [799, 0]
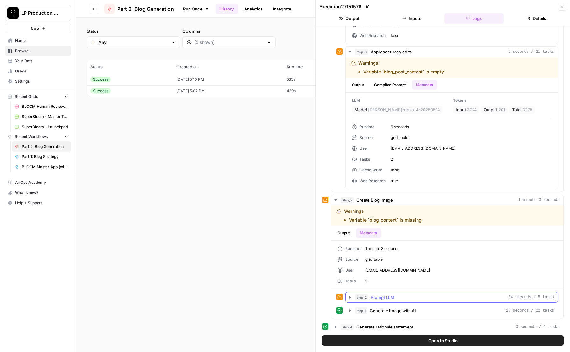
click at [351, 297] on icon "button" at bounding box center [349, 297] width 5 height 5
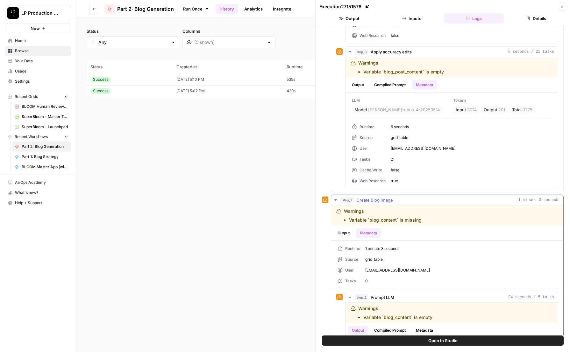
scroll to position [898, 0]
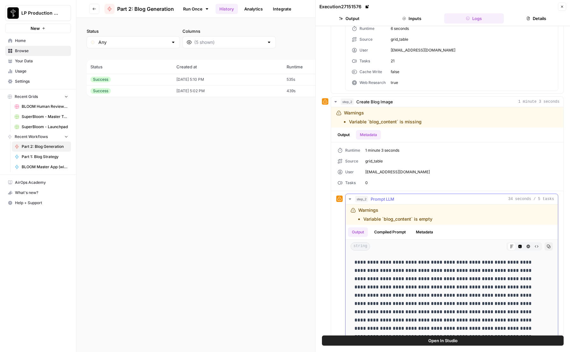
click at [424, 231] on button "Metadata" at bounding box center [424, 233] width 25 height 10
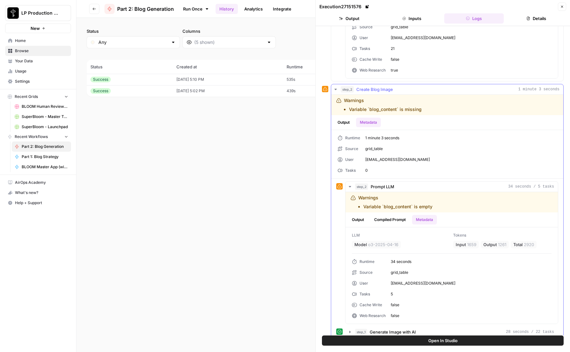
scroll to position [931, 0]
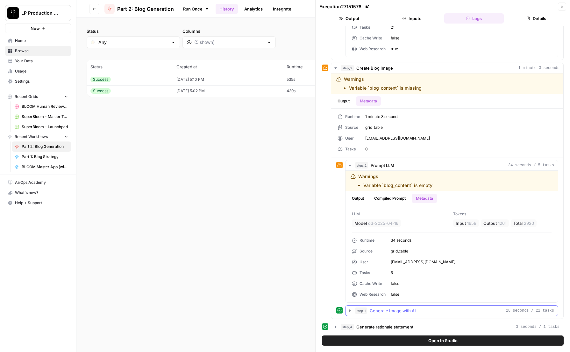
click at [350, 311] on icon "button" at bounding box center [349, 310] width 5 height 5
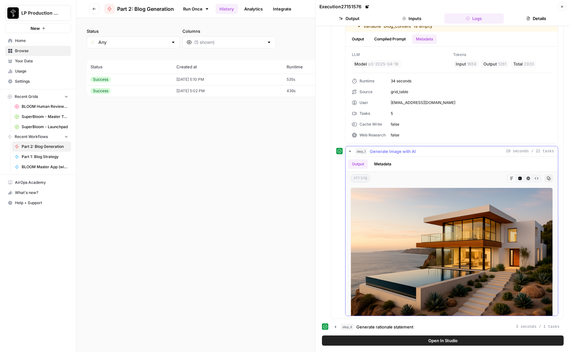
click at [385, 163] on button "Metadata" at bounding box center [382, 164] width 25 height 10
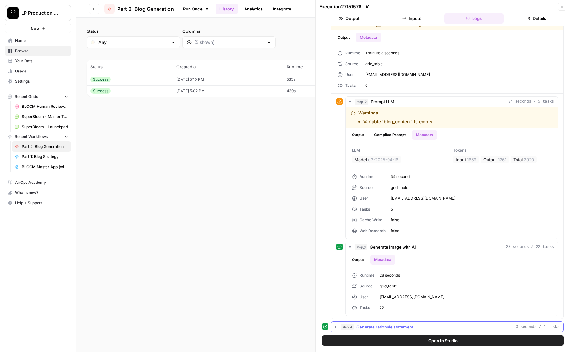
click at [336, 326] on icon "button" at bounding box center [335, 327] width 5 height 5
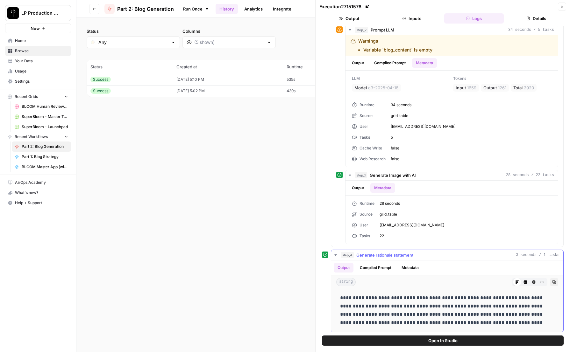
click at [420, 268] on button "Metadata" at bounding box center [410, 268] width 25 height 10
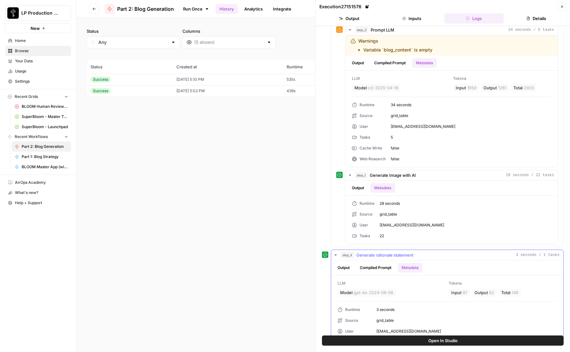
scroll to position [1107, 0]
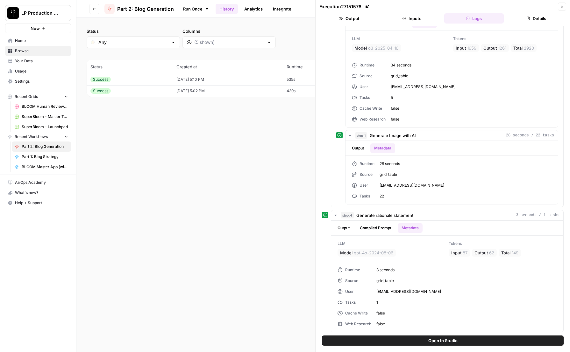
click at [563, 7] on icon "button" at bounding box center [562, 7] width 4 height 4
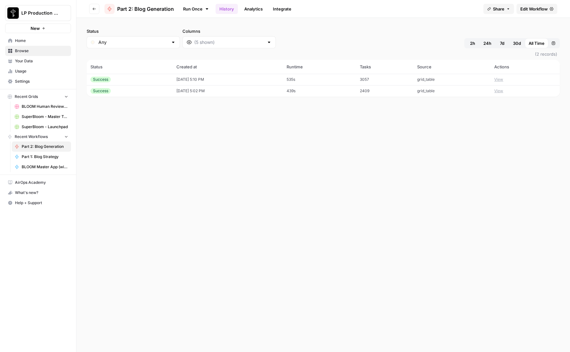
click at [532, 9] on span "Edit Workflow" at bounding box center [533, 9] width 27 height 6
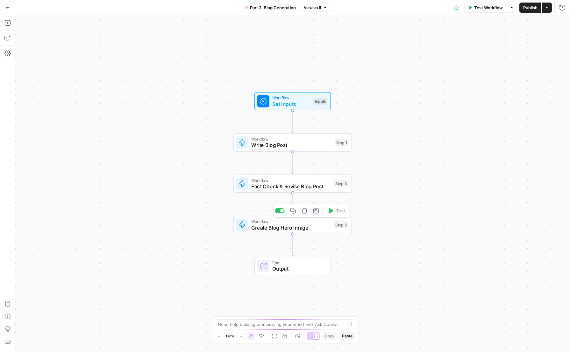
click at [265, 183] on span "Fact Check & Revise Blog Post" at bounding box center [291, 187] width 80 height 8
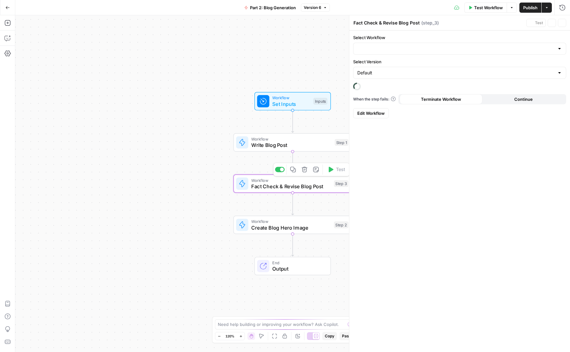
type input "Blog Fact Checker"
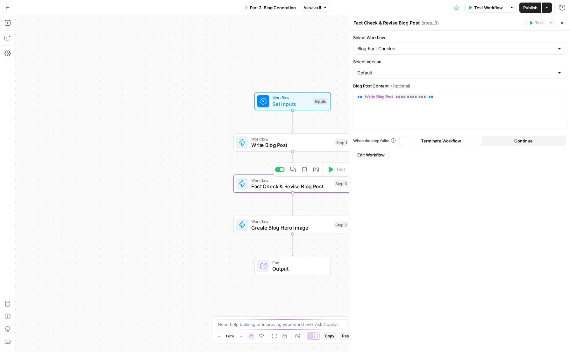
click at [262, 144] on span "Write Blog Post" at bounding box center [291, 145] width 80 height 8
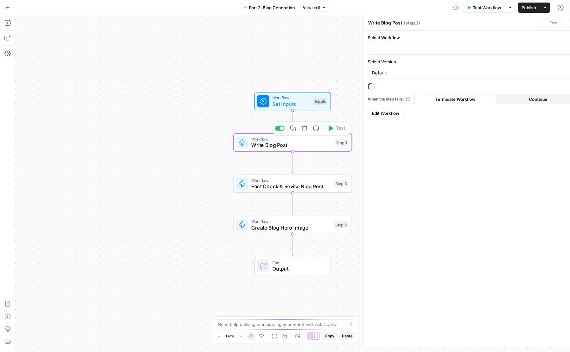
type input "Blog Writing Engine v2"
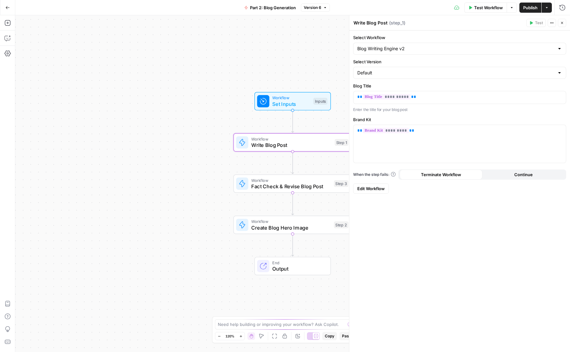
click at [8, 6] on icon "button" at bounding box center [7, 7] width 4 height 4
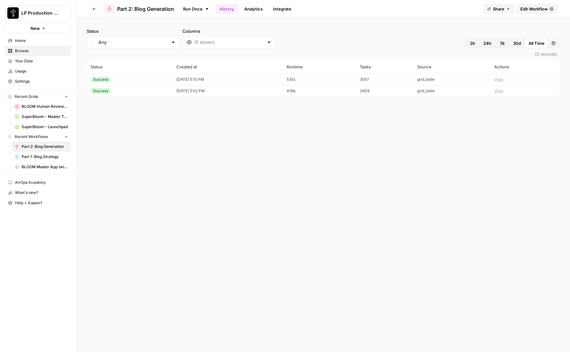
click at [95, 6] on button "Go back" at bounding box center [94, 9] width 10 height 10
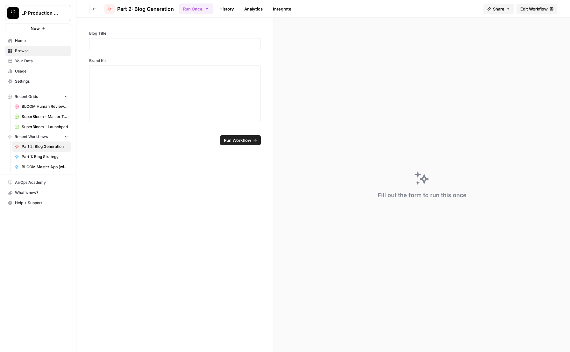
click at [95, 6] on button "Go back" at bounding box center [94, 9] width 10 height 10
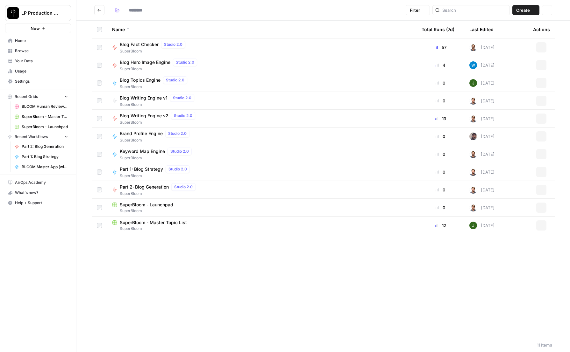
type input "**********"
click at [141, 116] on span "Blog Writing Engine v2" at bounding box center [144, 116] width 49 height 6
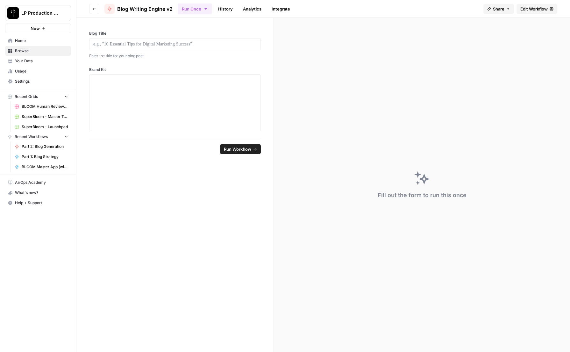
click at [536, 8] on span "Edit Workflow" at bounding box center [533, 9] width 27 height 6
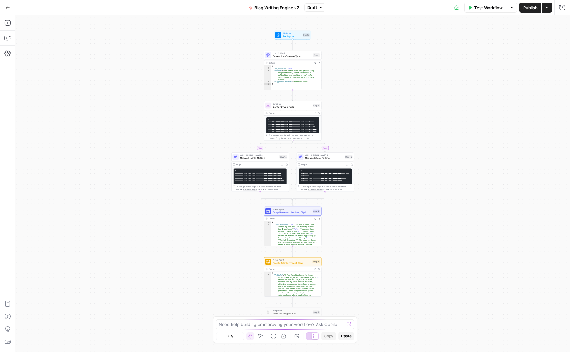
click at [298, 262] on span "Create Article from Outline" at bounding box center [291, 263] width 39 height 4
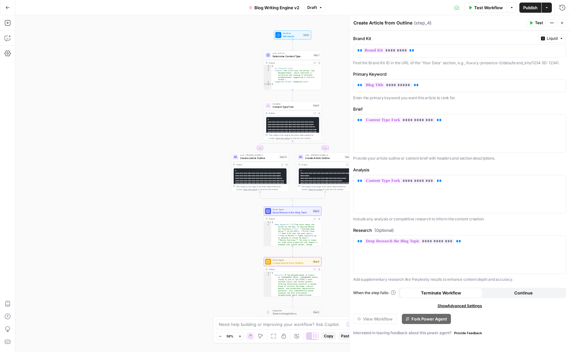
click at [465, 306] on span "Show Advanced Settings" at bounding box center [459, 306] width 45 height 6
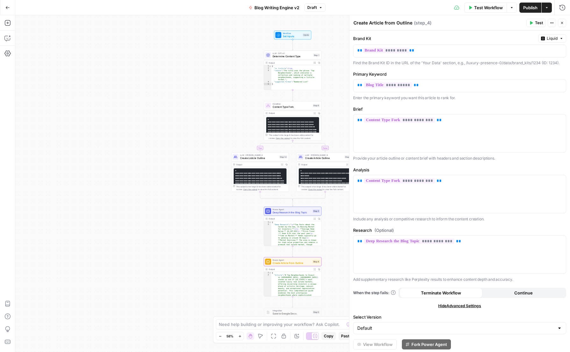
click at [553, 24] on icon "button" at bounding box center [552, 23] width 4 height 4
click at [466, 24] on div "Create Article from Outline Create Article from Outline ( step_4 )" at bounding box center [438, 22] width 171 height 7
click at [6, 26] on icon "button" at bounding box center [7, 23] width 6 height 6
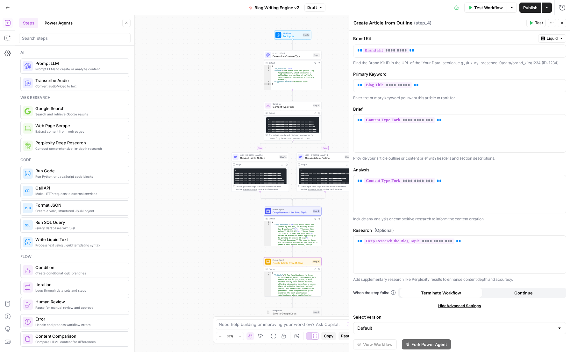
scroll to position [4, 0]
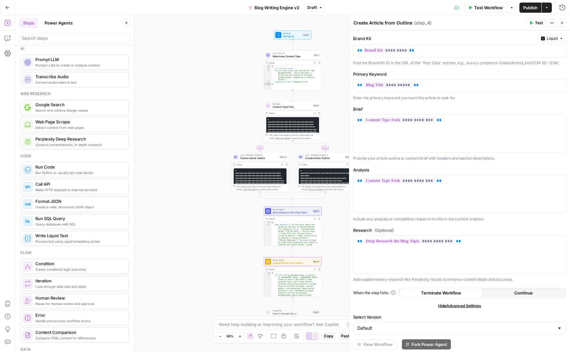
click at [52, 23] on button "Power Agents" at bounding box center [59, 23] width 36 height 10
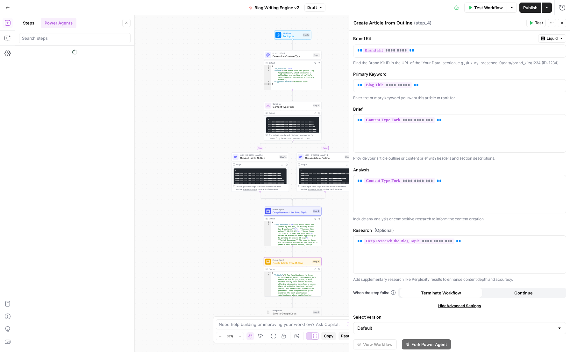
scroll to position [0, 0]
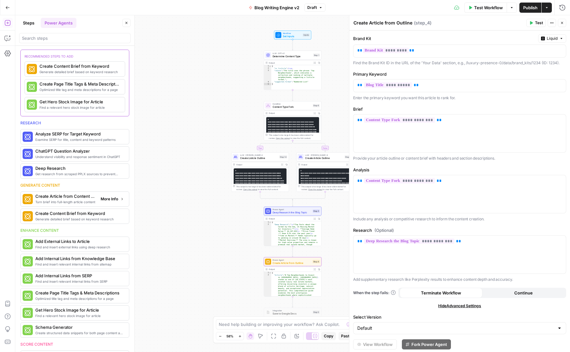
click at [110, 198] on span "More Info" at bounding box center [110, 199] width 18 height 6
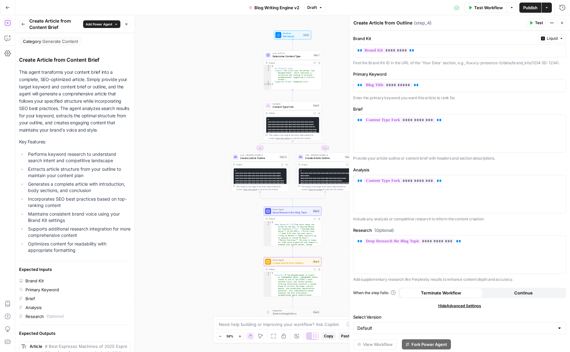
click at [78, 86] on p "This agent transforms your content brief into a complete, SEO-optimized article…" at bounding box center [74, 101] width 111 height 65
click at [46, 124] on p "This agent transforms your content brief into a complete, SEO-optimized article…" at bounding box center [74, 101] width 111 height 65
click at [127, 25] on icon "button" at bounding box center [126, 24] width 4 height 4
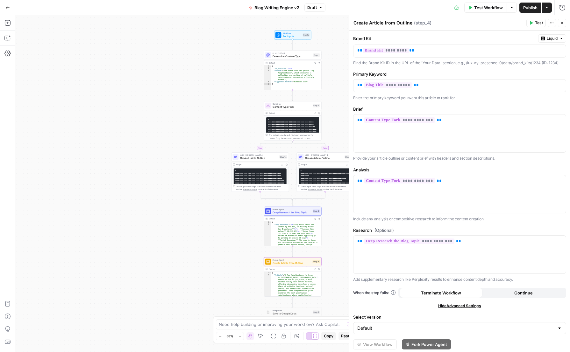
click at [4, 7] on button "Go Back" at bounding box center [7, 7] width 11 height 11
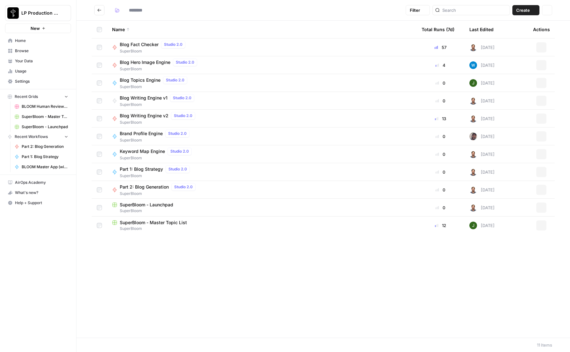
type input "**********"
click at [145, 189] on span "Part 2: Blog Generation" at bounding box center [144, 187] width 49 height 6
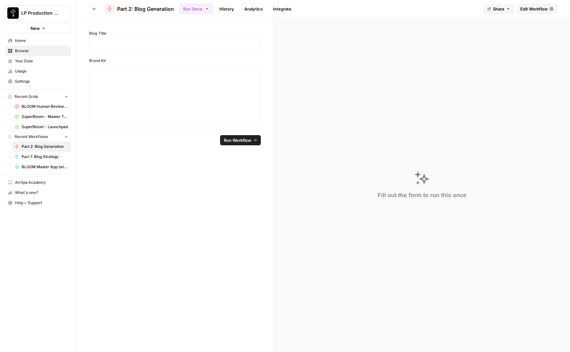
click at [228, 10] on link "History" at bounding box center [226, 9] width 22 height 10
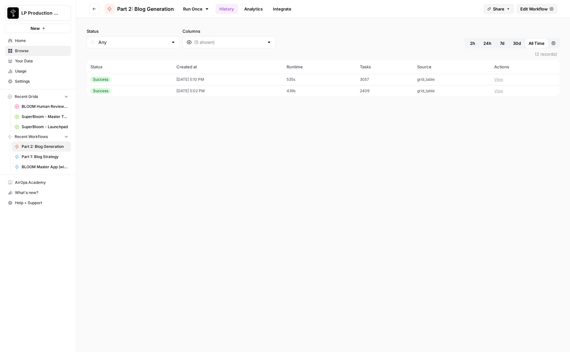
click at [502, 92] on button "View" at bounding box center [498, 91] width 9 height 6
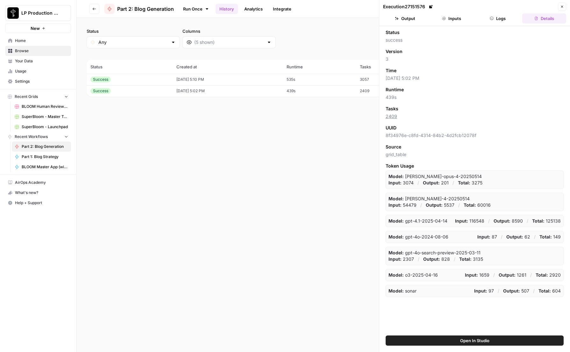
click at [455, 18] on button "Inputs" at bounding box center [451, 18] width 44 height 10
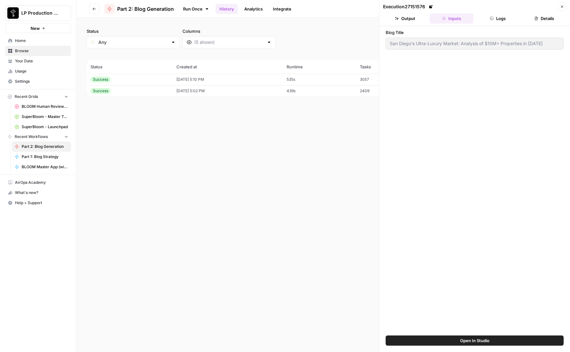
click at [496, 18] on button "Logs" at bounding box center [498, 18] width 44 height 10
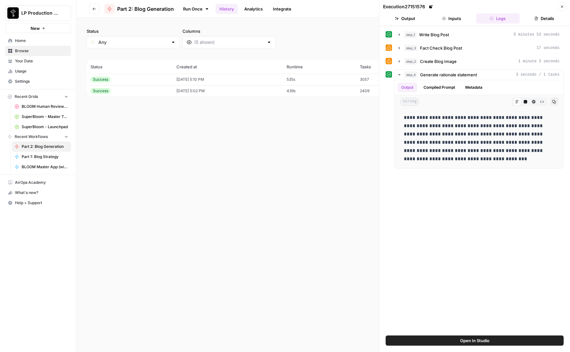
click at [331, 77] on td "535s" at bounding box center [319, 79] width 73 height 11
click at [398, 36] on icon "button" at bounding box center [399, 34] width 5 height 5
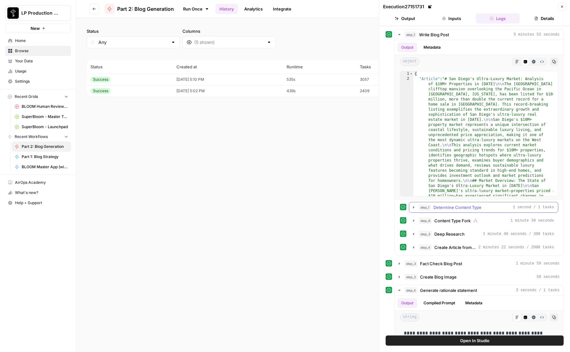
click at [413, 206] on icon "button" at bounding box center [413, 207] width 5 height 5
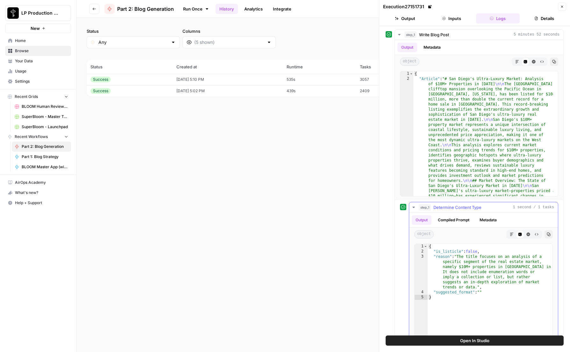
click at [490, 217] on button "Metadata" at bounding box center [488, 220] width 25 height 10
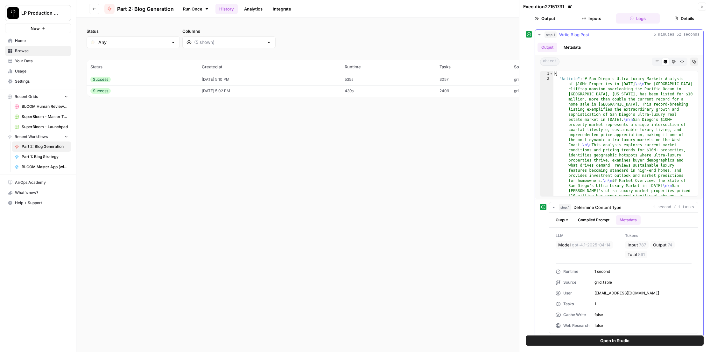
click at [539, 37] on icon "button" at bounding box center [539, 34] width 5 height 5
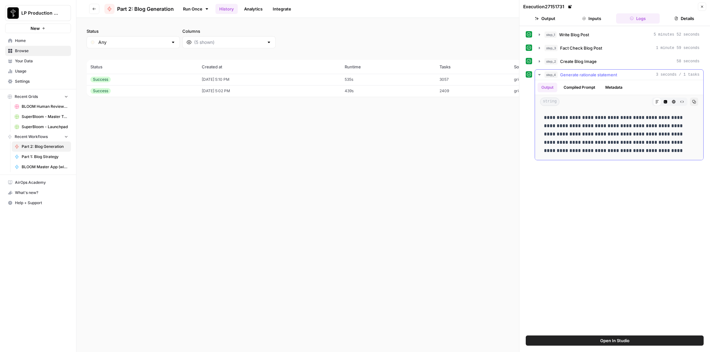
click at [539, 73] on icon "button" at bounding box center [539, 74] width 5 height 5
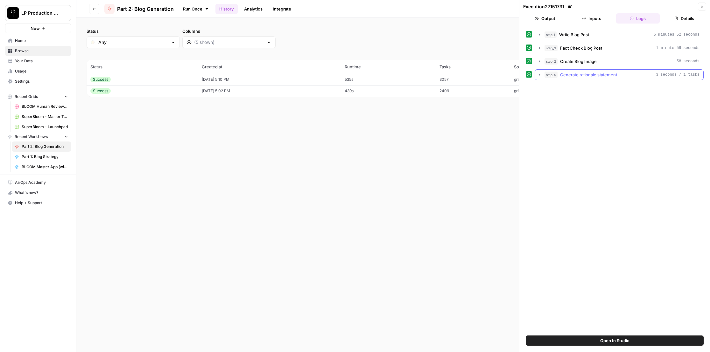
click at [569, 248] on div "step_1 Write Blog Post 5 minutes 52 seconds step_3 Fact Check Blog Post 1 minut…" at bounding box center [615, 180] width 178 height 303
click at [569, 6] on icon "button" at bounding box center [702, 7] width 4 height 4
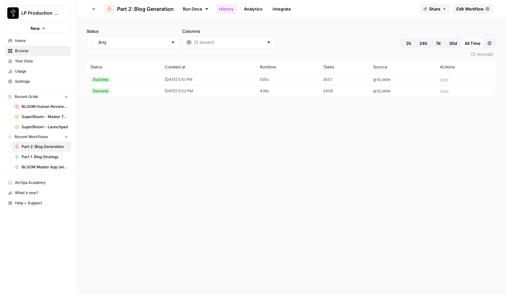
click at [470, 10] on span "Edit Workflow" at bounding box center [470, 9] width 27 height 6
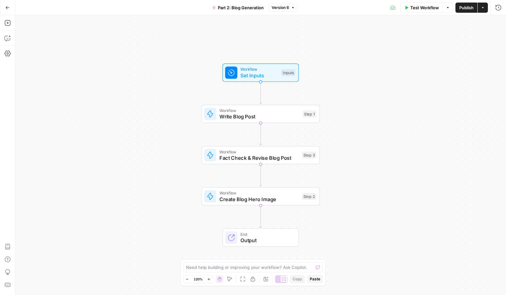
click at [10, 5] on button "Go Back" at bounding box center [7, 7] width 11 height 11
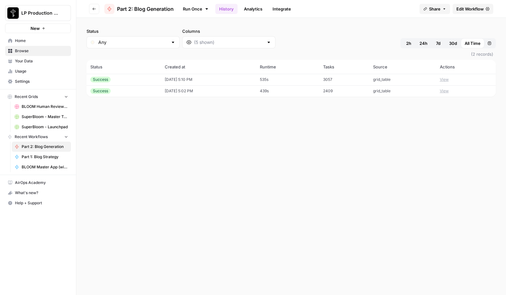
click at [230, 9] on link "History" at bounding box center [226, 9] width 22 height 10
click at [426, 91] on td "grid_table" at bounding box center [403, 90] width 67 height 11
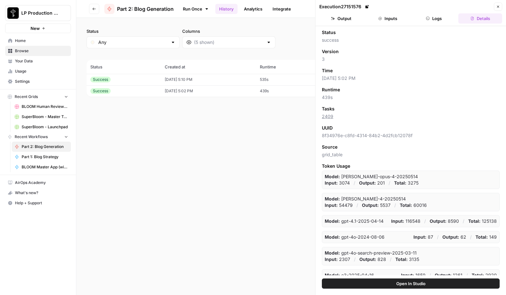
click at [435, 17] on button "Logs" at bounding box center [435, 18] width 44 height 10
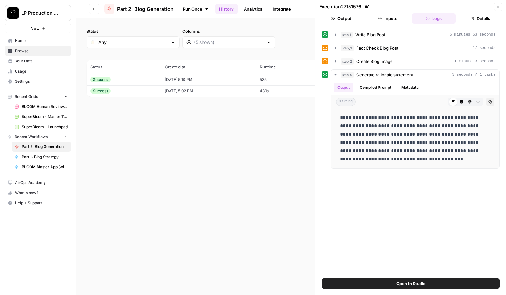
click at [239, 81] on td "[DATE] 5:10 PM" at bounding box center [208, 79] width 95 height 11
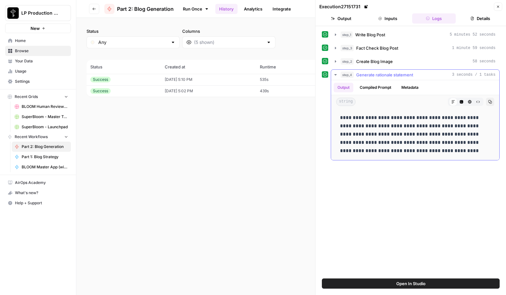
click at [336, 74] on icon "button" at bounding box center [335, 74] width 5 height 5
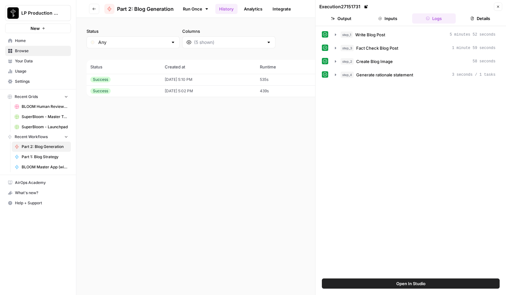
click at [478, 20] on button "Details" at bounding box center [481, 18] width 44 height 10
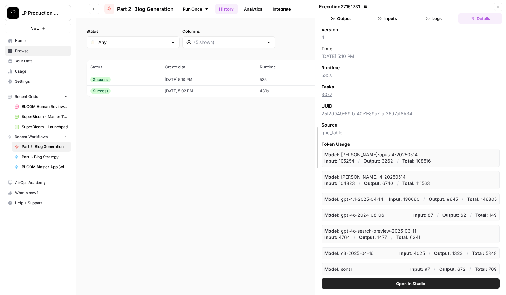
scroll to position [3, 0]
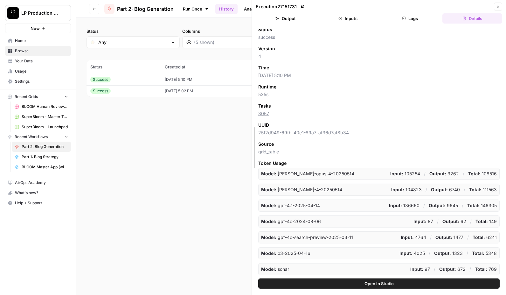
drag, startPoint x: 316, startPoint y: 162, endPoint x: 230, endPoint y: 162, distance: 85.6
click at [230, 162] on body "LP Production Workloads New Home Browse Your Data Usage Settings Recent Grids B…" at bounding box center [253, 147] width 506 height 295
click at [404, 20] on icon "button" at bounding box center [404, 19] width 4 height 4
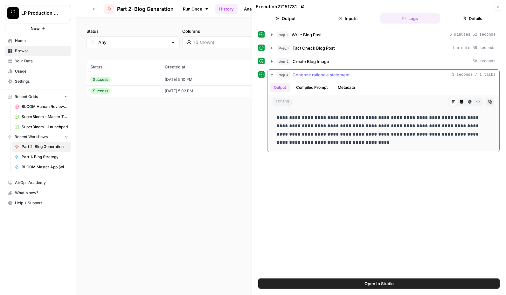
click at [271, 75] on icon "button" at bounding box center [272, 74] width 5 height 5
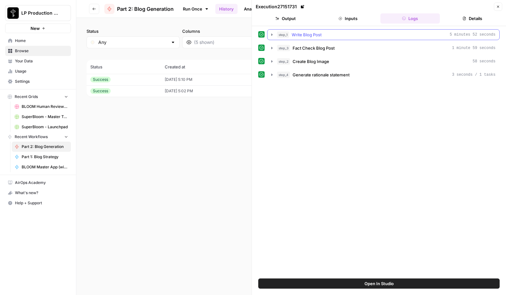
click at [270, 35] on icon "button" at bounding box center [272, 34] width 5 height 5
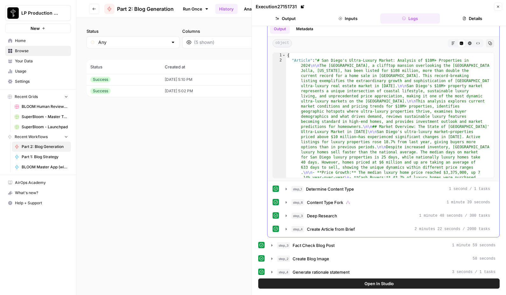
scroll to position [21, 0]
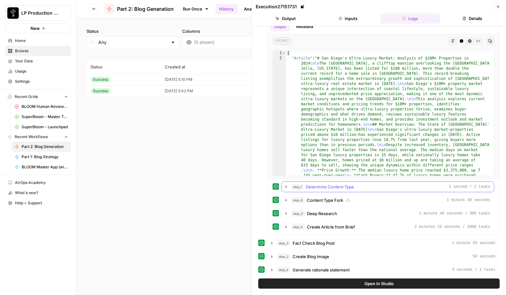
click at [286, 186] on icon "button" at bounding box center [286, 187] width 1 height 2
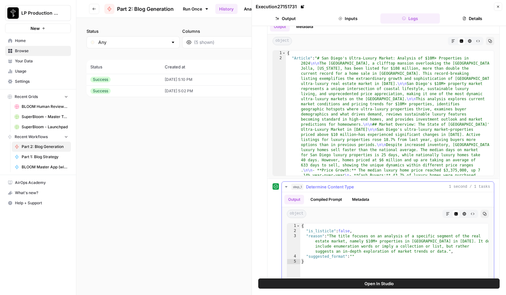
click at [362, 198] on button "Metadata" at bounding box center [361, 200] width 25 height 10
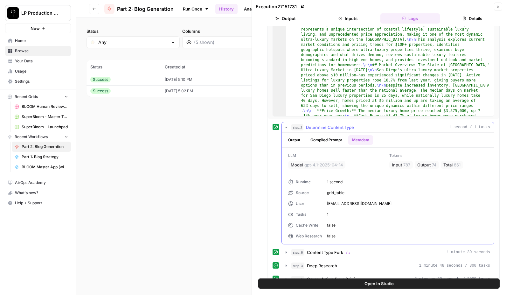
scroll to position [132, 0]
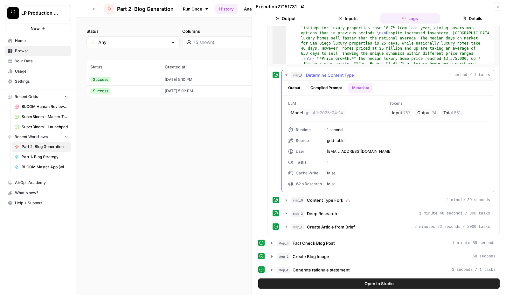
click at [287, 74] on icon "button" at bounding box center [286, 75] width 5 height 5
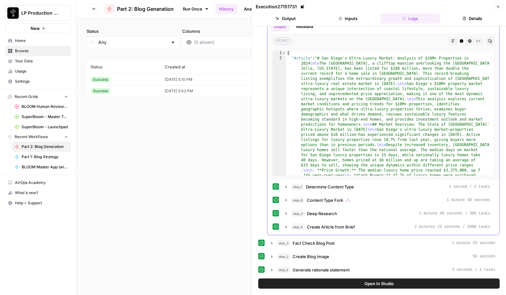
scroll to position [21, 0]
click at [285, 200] on icon "button" at bounding box center [286, 200] width 5 height 5
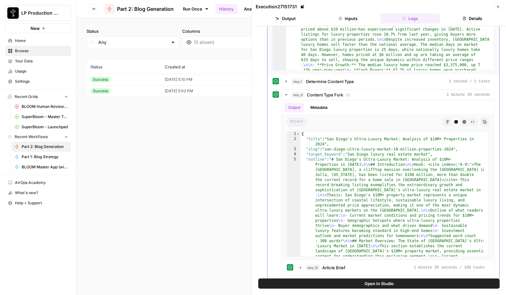
scroll to position [192, 0]
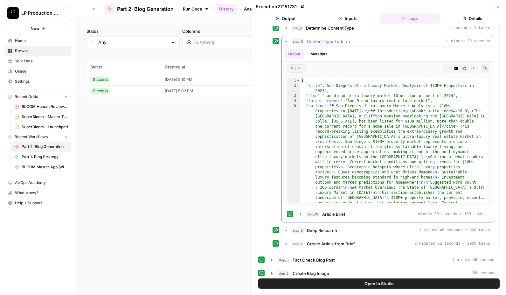
click at [316, 53] on button "Metadata" at bounding box center [319, 54] width 25 height 10
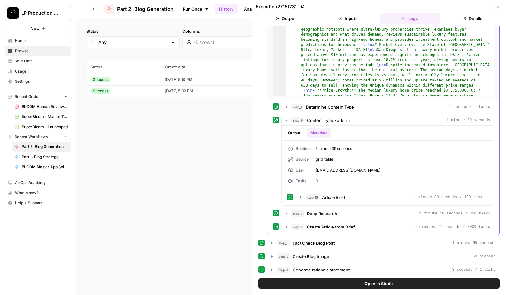
scroll to position [101, 0]
click at [300, 198] on icon "button" at bounding box center [300, 197] width 1 height 2
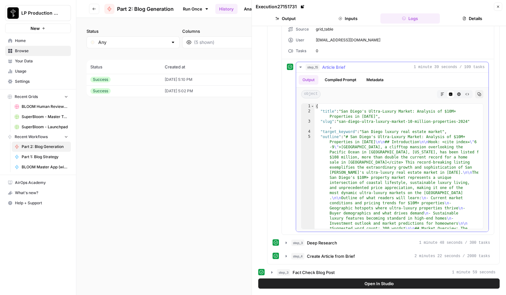
click at [383, 81] on button "Metadata" at bounding box center [375, 80] width 25 height 10
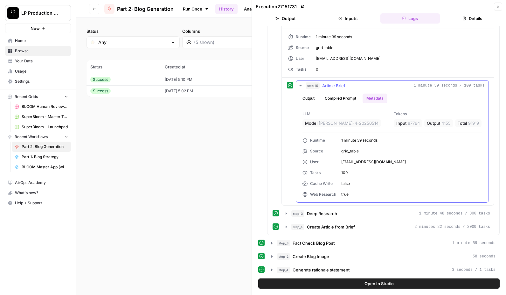
scroll to position [222, 0]
drag, startPoint x: 341, startPoint y: 173, endPoint x: 357, endPoint y: 171, distance: 16.7
click at [357, 171] on div "Runtime 1 minute 39 seconds Source grid_table User [EMAIL_ADDRESS][DOMAIN_NAME]…" at bounding box center [393, 168] width 180 height 60
click at [341, 173] on div "Runtime 1 minute 39 seconds Source grid_table User [EMAIL_ADDRESS][DOMAIN_NAME]…" at bounding box center [393, 168] width 180 height 60
click at [286, 213] on icon "button" at bounding box center [286, 213] width 1 height 2
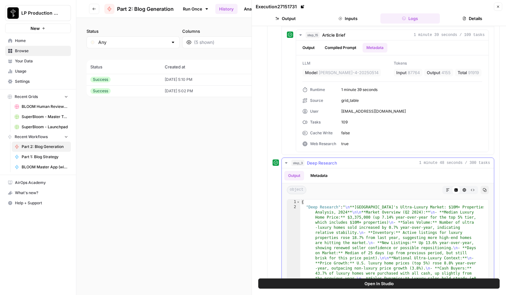
scroll to position [328, 0]
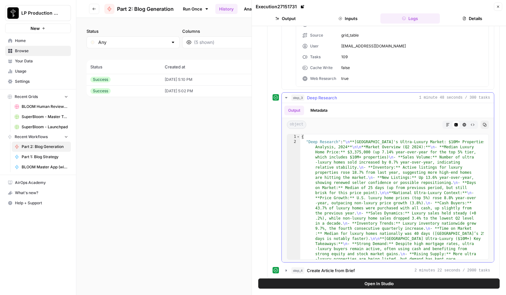
click at [322, 113] on div "Output Metadata" at bounding box center [388, 110] width 212 height 15
click at [321, 115] on button "Metadata" at bounding box center [319, 111] width 25 height 10
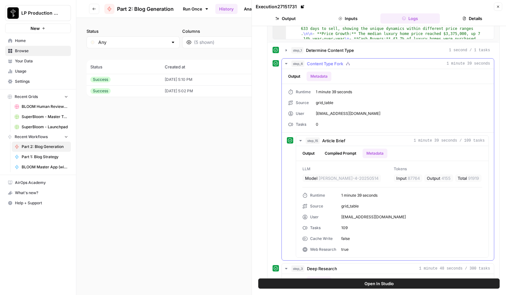
scroll to position [161, 0]
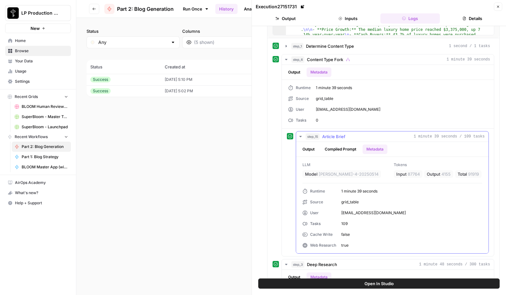
click at [301, 136] on icon "button" at bounding box center [301, 136] width 2 height 1
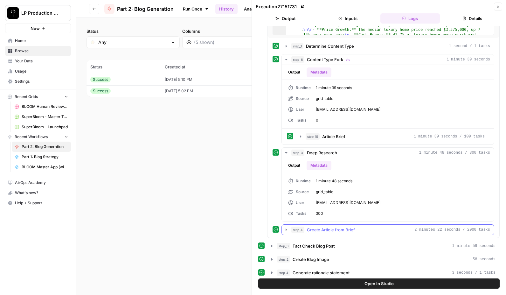
click at [283, 229] on button "step_4 Create Article from Brief 2 minutes 22 seconds / 2000 tasks" at bounding box center [388, 230] width 212 height 10
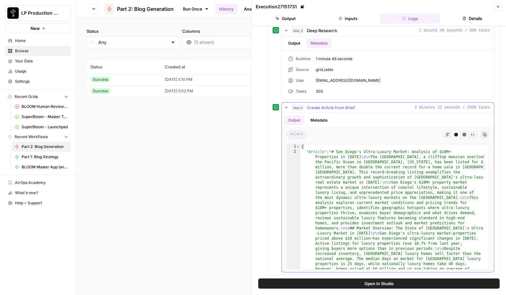
click at [321, 122] on button "Metadata" at bounding box center [319, 121] width 25 height 10
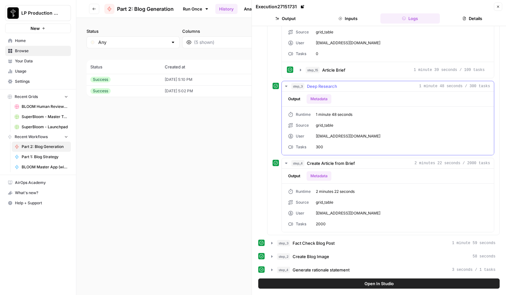
click at [320, 145] on span "300" at bounding box center [402, 147] width 172 height 6
click at [323, 224] on span "2000" at bounding box center [402, 224] width 172 height 6
click at [286, 86] on icon "button" at bounding box center [286, 86] width 2 height 1
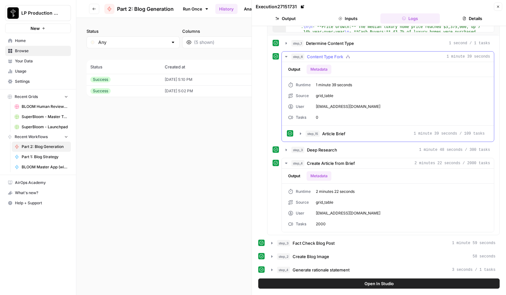
scroll to position [164, 0]
click at [286, 163] on icon "button" at bounding box center [286, 163] width 2 height 1
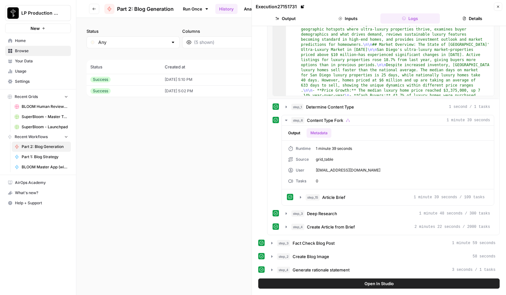
click at [466, 21] on button "Details" at bounding box center [473, 18] width 60 height 10
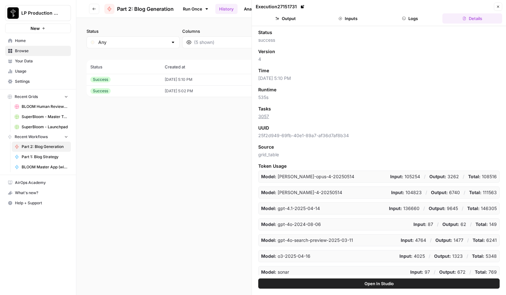
scroll to position [3, 0]
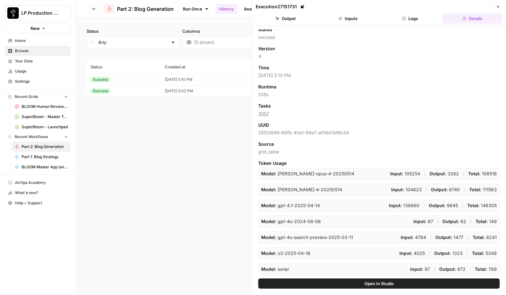
drag, startPoint x: 498, startPoint y: 7, endPoint x: 490, endPoint y: 7, distance: 8.9
click at [498, 7] on icon "button" at bounding box center [499, 7] width 2 height 2
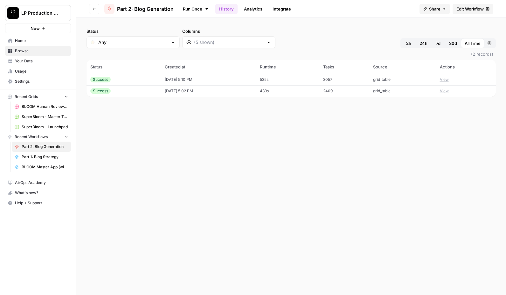
click at [471, 7] on span "Edit Workflow" at bounding box center [470, 9] width 27 height 6
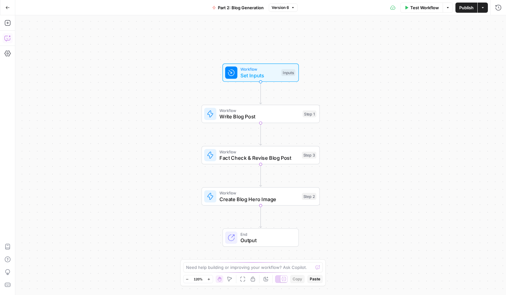
click at [8, 38] on icon "button" at bounding box center [7, 38] width 6 height 6
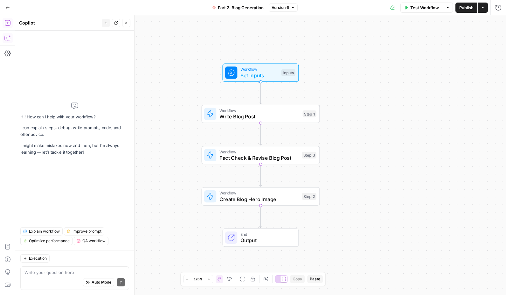
click at [7, 24] on icon "button" at bounding box center [7, 23] width 6 height 6
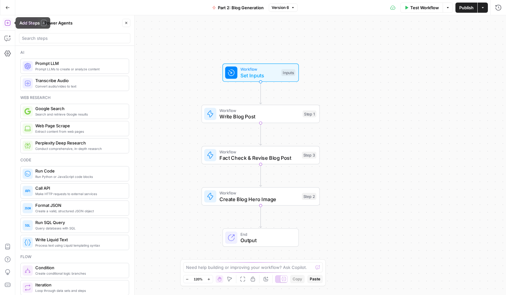
click at [66, 22] on button "Power Agents" at bounding box center [59, 23] width 36 height 10
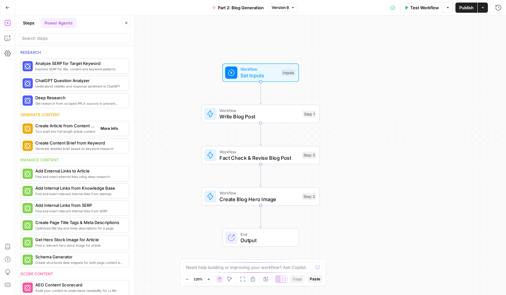
click at [75, 129] on span "Turn brief into full-length article content" at bounding box center [65, 131] width 60 height 5
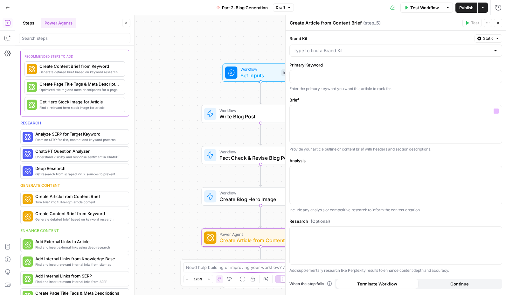
scroll to position [37, 0]
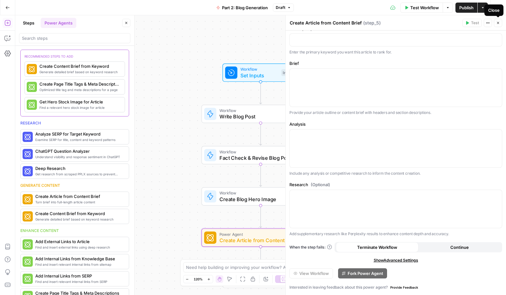
click at [498, 23] on icon "button" at bounding box center [499, 23] width 2 height 2
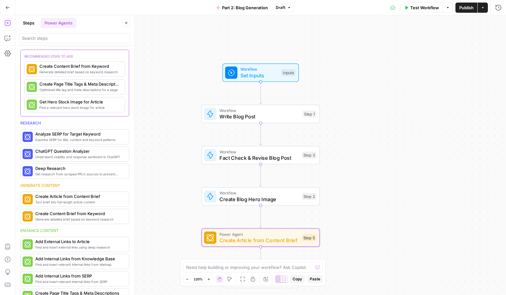
click at [6, 7] on icon "button" at bounding box center [7, 7] width 4 height 4
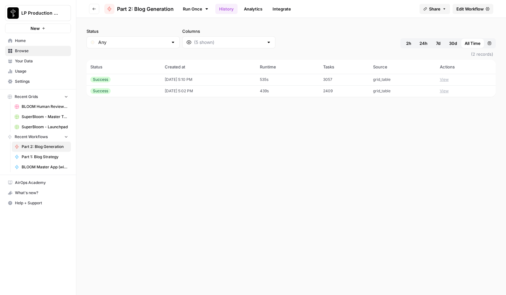
click at [214, 92] on td "[DATE] 5:02 PM" at bounding box center [208, 90] width 95 height 11
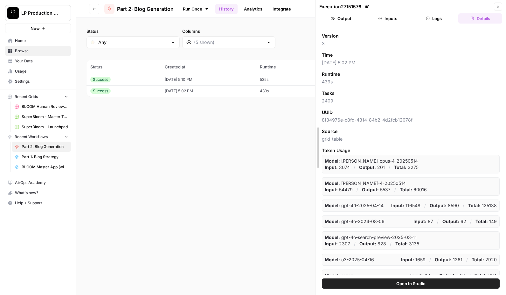
scroll to position [3, 0]
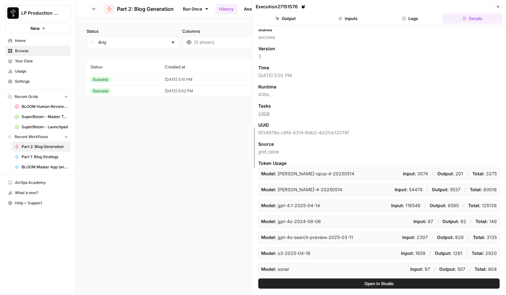
drag, startPoint x: 315, startPoint y: 154, endPoint x: 226, endPoint y: 162, distance: 89.8
click at [226, 162] on body "LP Production Workloads New Home Browse Your Data Usage Settings Recent Grids B…" at bounding box center [253, 147] width 506 height 295
click at [499, 6] on icon "button" at bounding box center [499, 7] width 2 height 2
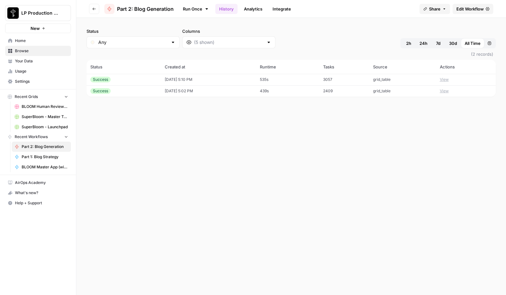
click at [95, 9] on icon "button" at bounding box center [94, 9] width 3 height 3
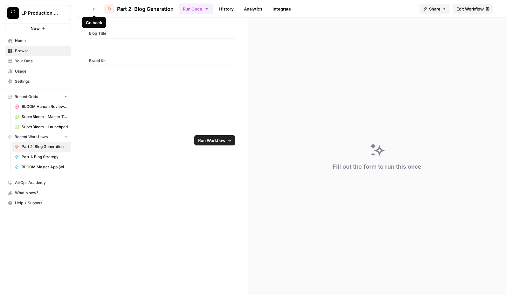
click at [94, 8] on icon "button" at bounding box center [94, 9] width 4 height 4
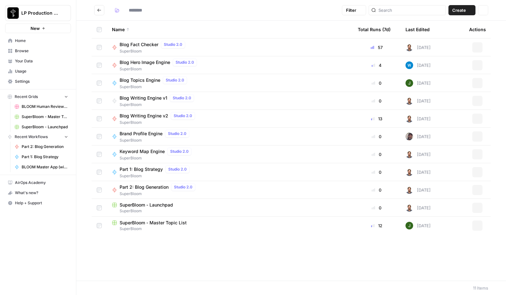
type input "**********"
click at [134, 115] on span "Blog Writing Engine v2" at bounding box center [144, 116] width 49 height 6
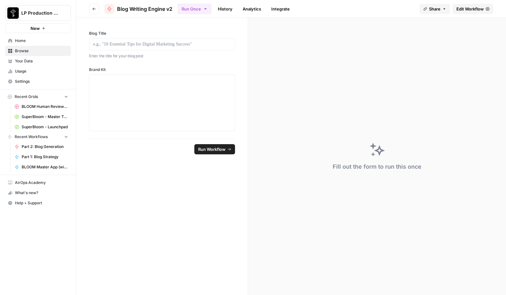
click at [470, 10] on span "Edit Workflow" at bounding box center [470, 9] width 27 height 6
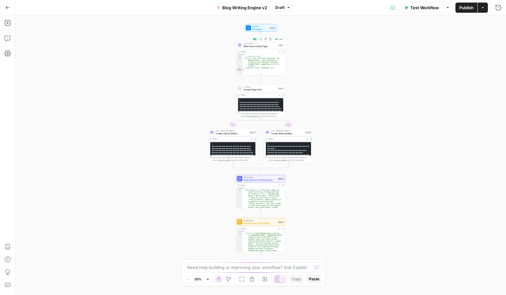
click at [261, 47] on span "Determine Content Type" at bounding box center [260, 46] width 33 height 3
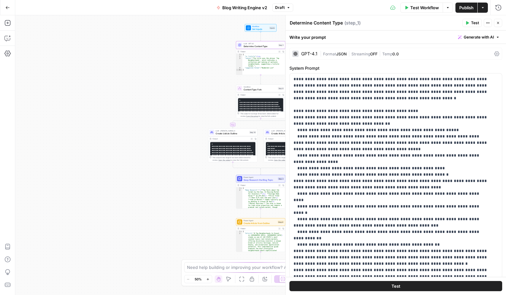
click at [488, 23] on icon "button" at bounding box center [488, 23] width 4 height 4
click at [499, 24] on icon "button" at bounding box center [499, 23] width 4 height 4
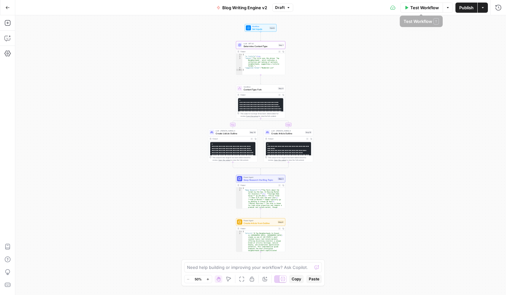
click at [450, 9] on button "Options" at bounding box center [448, 8] width 10 height 10
click at [222, 132] on span "Create Listicle Outline" at bounding box center [232, 133] width 32 height 3
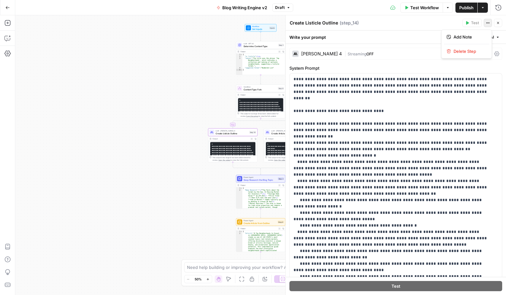
click at [488, 24] on icon "button" at bounding box center [488, 23] width 4 height 4
click at [406, 27] on header "Create Listicle Outline Create Listicle Outline ( step_14 ) Test Actions Close" at bounding box center [396, 22] width 221 height 15
click at [501, 8] on icon "button" at bounding box center [499, 7] width 6 height 6
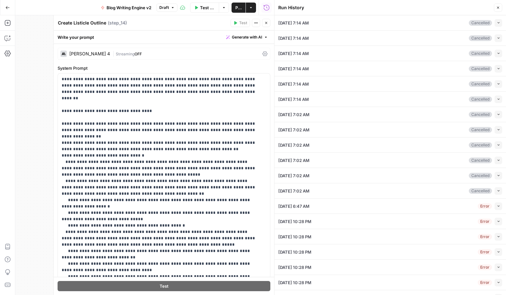
click at [499, 7] on icon "button" at bounding box center [499, 8] width 4 height 4
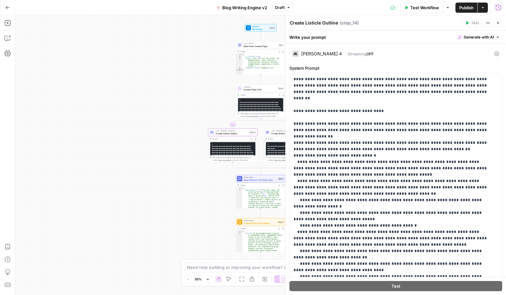
click at [343, 8] on div "Test Workflow Options Publish Actions Run History" at bounding box center [399, 7] width 213 height 15
click at [499, 23] on icon "button" at bounding box center [499, 23] width 2 height 2
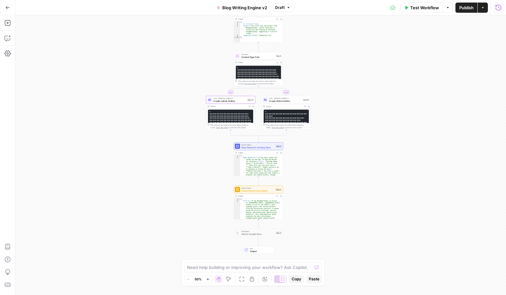
drag, startPoint x: 308, startPoint y: 201, endPoint x: 304, endPoint y: 198, distance: 5.5
click at [304, 198] on div "true false Workflow Set Inputs Inputs LLM · GPT-4.1 Determine Content Type Step…" at bounding box center [260, 155] width 491 height 280
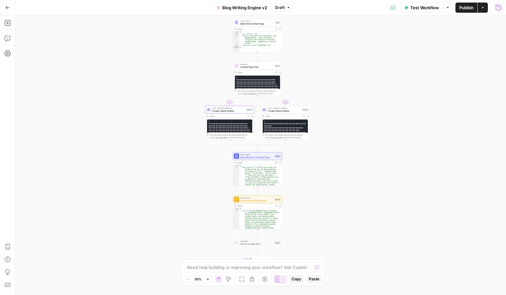
click at [7, 8] on icon "button" at bounding box center [7, 7] width 4 height 4
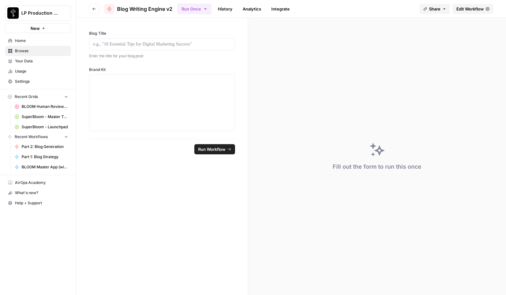
click at [229, 9] on link "History" at bounding box center [225, 9] width 22 height 10
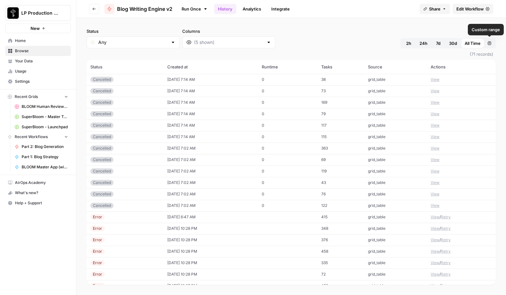
click at [255, 9] on link "Analytics" at bounding box center [252, 9] width 26 height 10
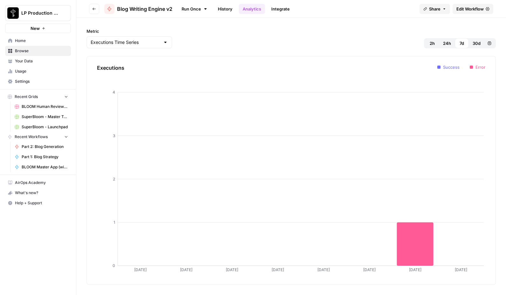
click at [280, 8] on link "Integrate" at bounding box center [281, 9] width 26 height 10
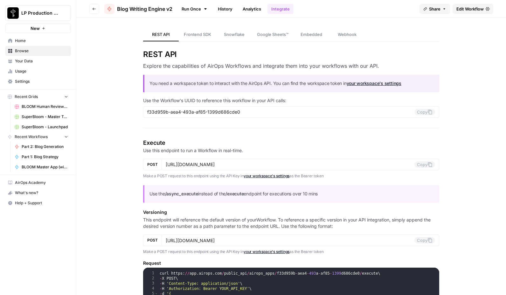
click at [252, 9] on link "Analytics" at bounding box center [252, 9] width 26 height 10
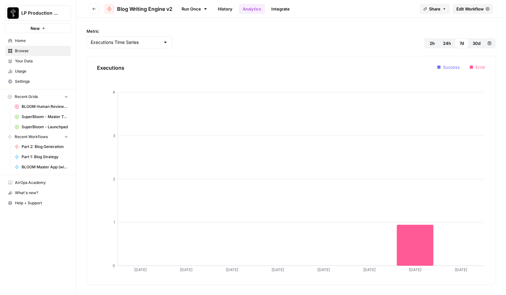
click at [207, 6] on icon at bounding box center [205, 8] width 5 height 5
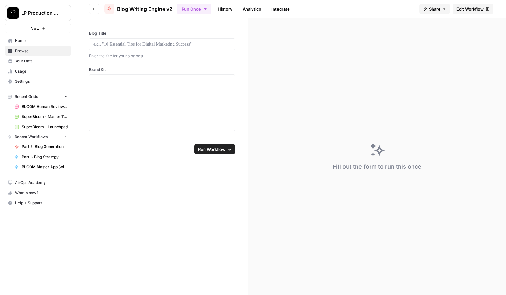
click at [95, 9] on icon "button" at bounding box center [94, 9] width 4 height 4
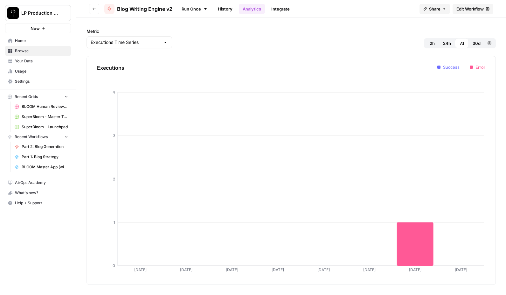
click at [467, 6] on span "Edit Workflow" at bounding box center [470, 9] width 27 height 6
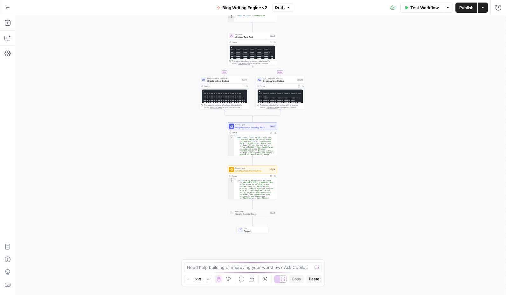
drag, startPoint x: 356, startPoint y: 184, endPoint x: 348, endPoint y: 139, distance: 45.0
click at [348, 139] on div "true false Workflow Set Inputs Inputs LLM · GPT-4.1 Determine Content Type Step…" at bounding box center [260, 155] width 491 height 280
click at [253, 127] on span "Deep Research the Blog Topic" at bounding box center [252, 127] width 33 height 3
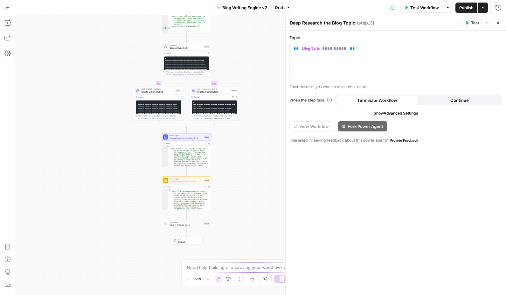
drag, startPoint x: 159, startPoint y: 139, endPoint x: 67, endPoint y: 150, distance: 93.0
click at [64, 150] on div "true false Workflow Set Inputs Inputs LLM · GPT-4.1 Determine Content Type Step…" at bounding box center [260, 155] width 491 height 280
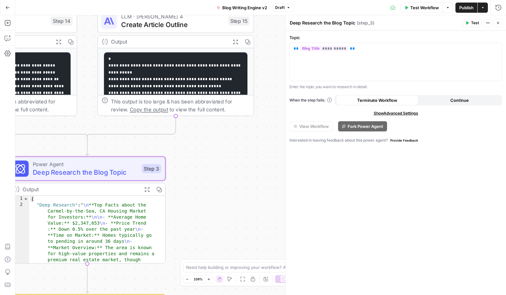
drag, startPoint x: 190, startPoint y: 118, endPoint x: 229, endPoint y: 208, distance: 97.3
click at [229, 197] on div "true false Workflow Set Inputs Inputs LLM · GPT-4.1 Determine Content Type Step…" at bounding box center [260, 155] width 491 height 280
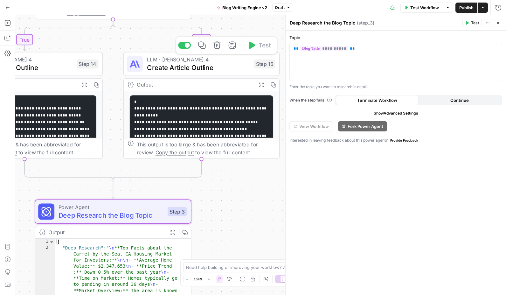
click at [221, 63] on span "Create Article Outline" at bounding box center [198, 67] width 103 height 10
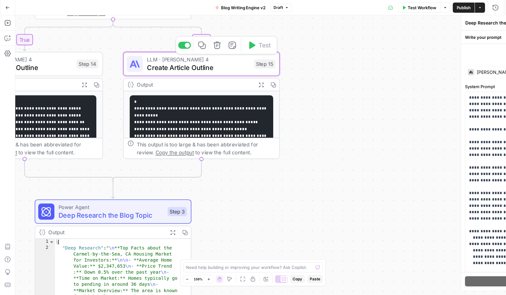
type textarea "Create Article Outline"
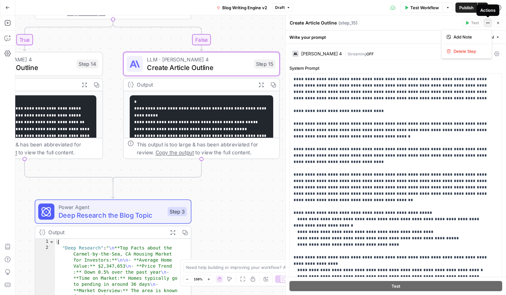
click at [489, 22] on icon "button" at bounding box center [488, 23] width 4 height 4
click at [443, 26] on div "Create Article Outline Create Article Outline ( step_15 )" at bounding box center [375, 22] width 171 height 7
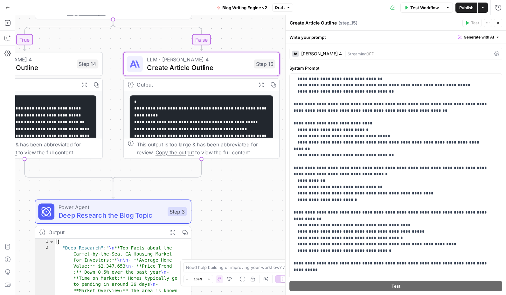
click at [414, 27] on div "Create Article Outline Create Article Outline ( step_15 ) Test Actions Close" at bounding box center [396, 23] width 213 height 8
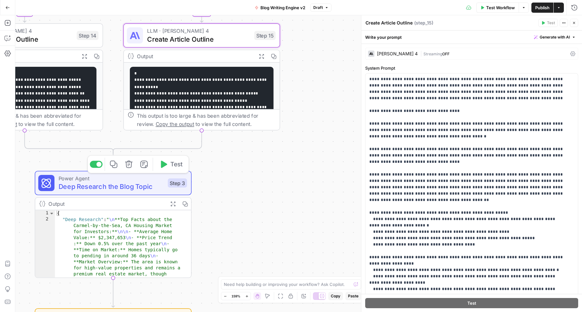
click at [105, 187] on span "Deep Research the Blog Topic" at bounding box center [111, 187] width 105 height 10
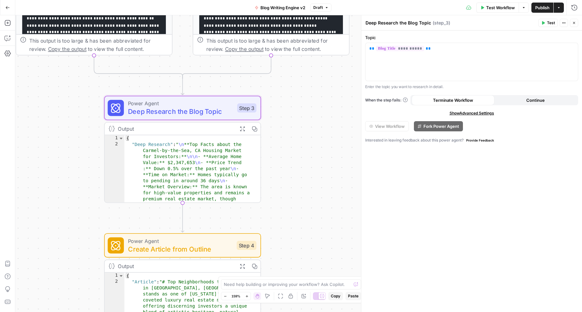
drag, startPoint x: 244, startPoint y: 218, endPoint x: 311, endPoint y: 145, distance: 99.8
click at [311, 145] on div "true false Workflow Set Inputs Inputs LLM · GPT-4.1 Determine Content Type Step…" at bounding box center [298, 163] width 567 height 297
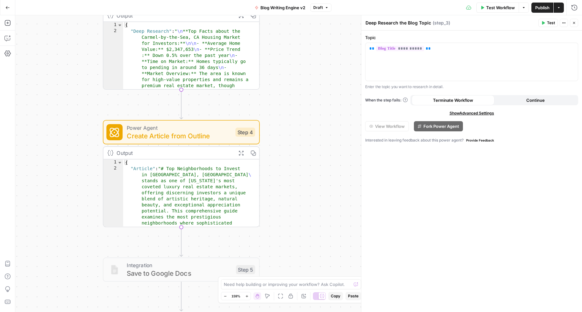
drag, startPoint x: 300, startPoint y: 247, endPoint x: 301, endPoint y: 121, distance: 126.4
click at [303, 122] on div "true false Workflow Set Inputs Inputs LLM · GPT-4.1 Determine Content Type Step…" at bounding box center [298, 163] width 567 height 297
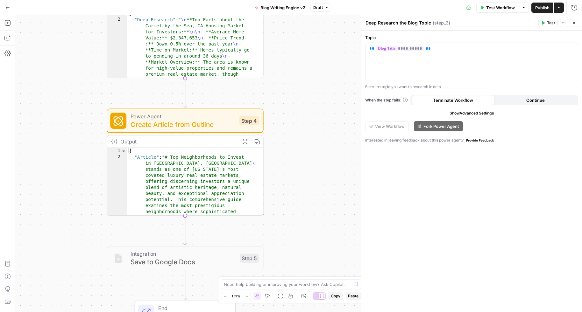
click at [202, 124] on span "Create Article from Outline" at bounding box center [183, 124] width 105 height 10
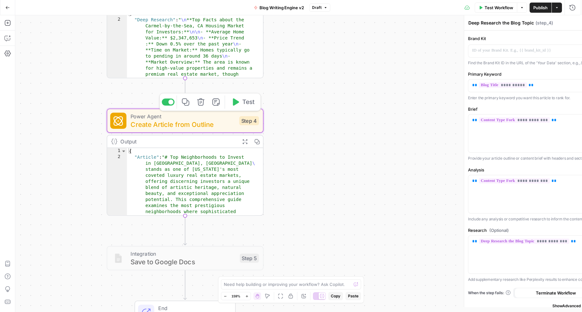
type textarea "Create Article from Outline"
